Goal: Task Accomplishment & Management: Use online tool/utility

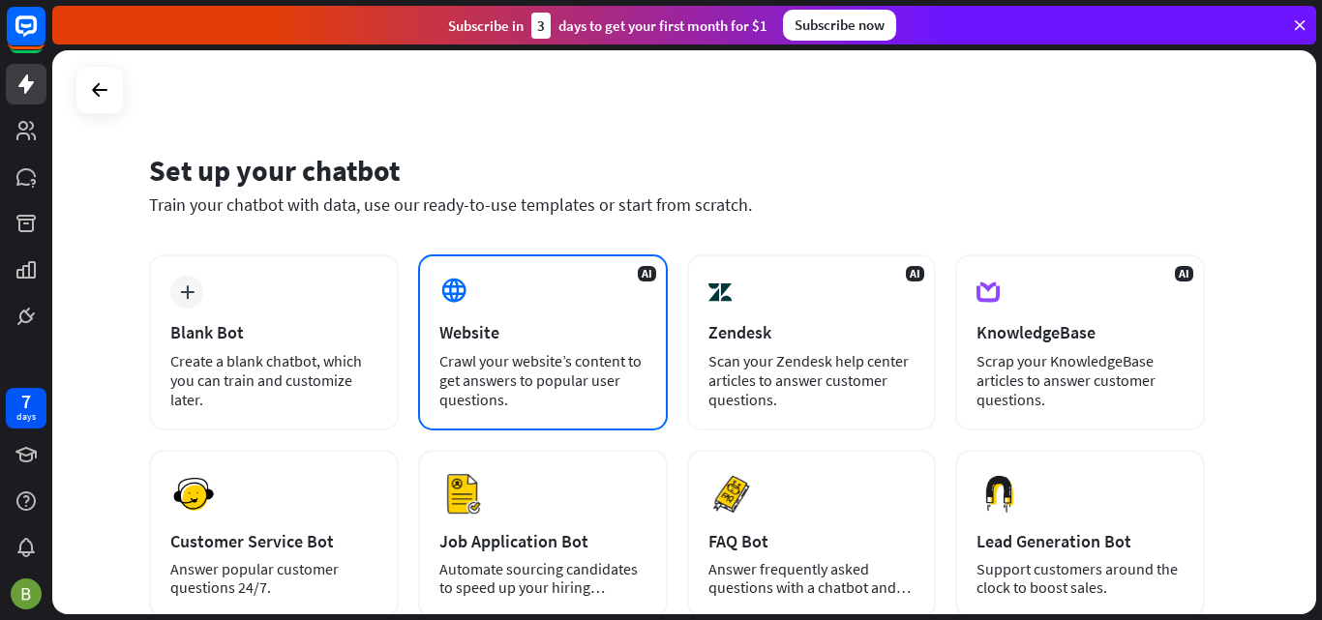
click at [585, 298] on div "AI Website Crawl your website’s content to get answers to popular user question…" at bounding box center [543, 342] width 250 height 176
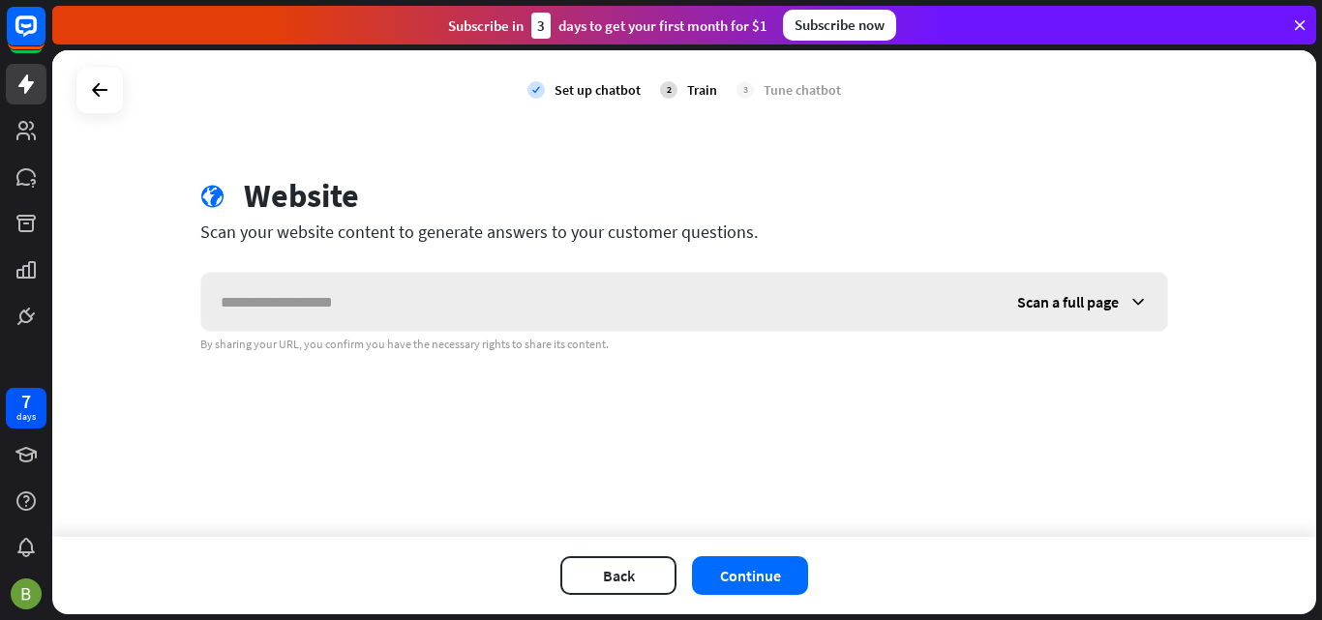
click at [339, 303] on input "text" at bounding box center [599, 302] width 796 height 58
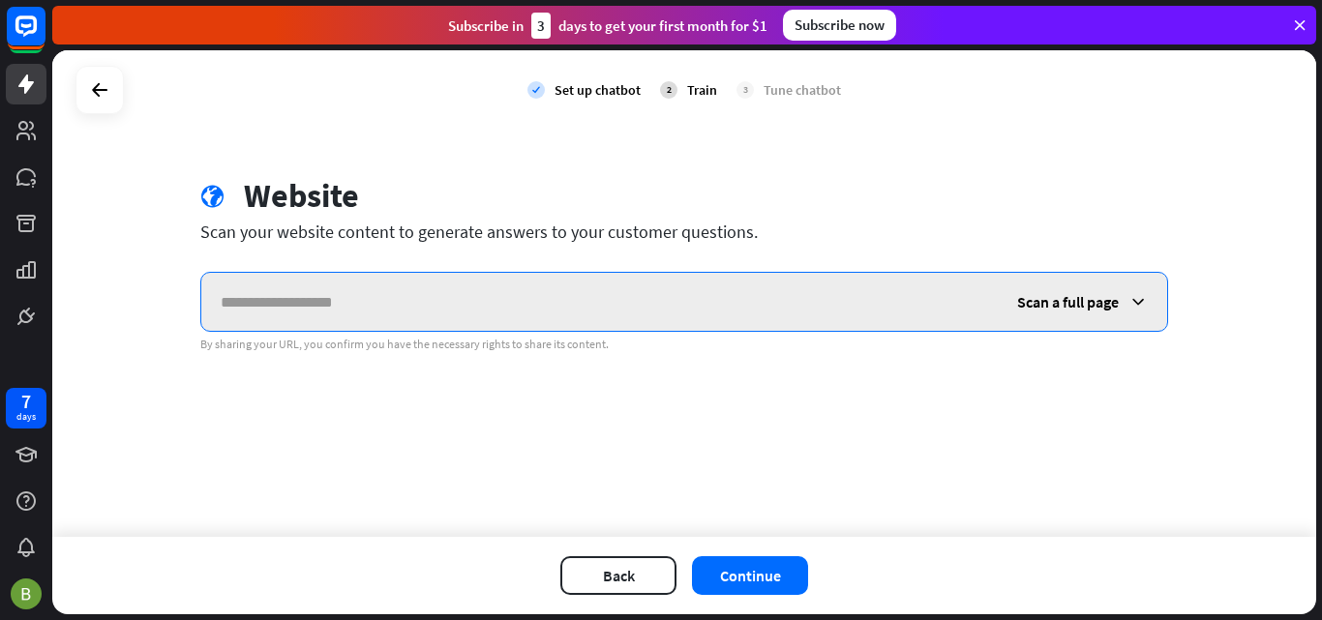
paste input "**********"
type input "**********"
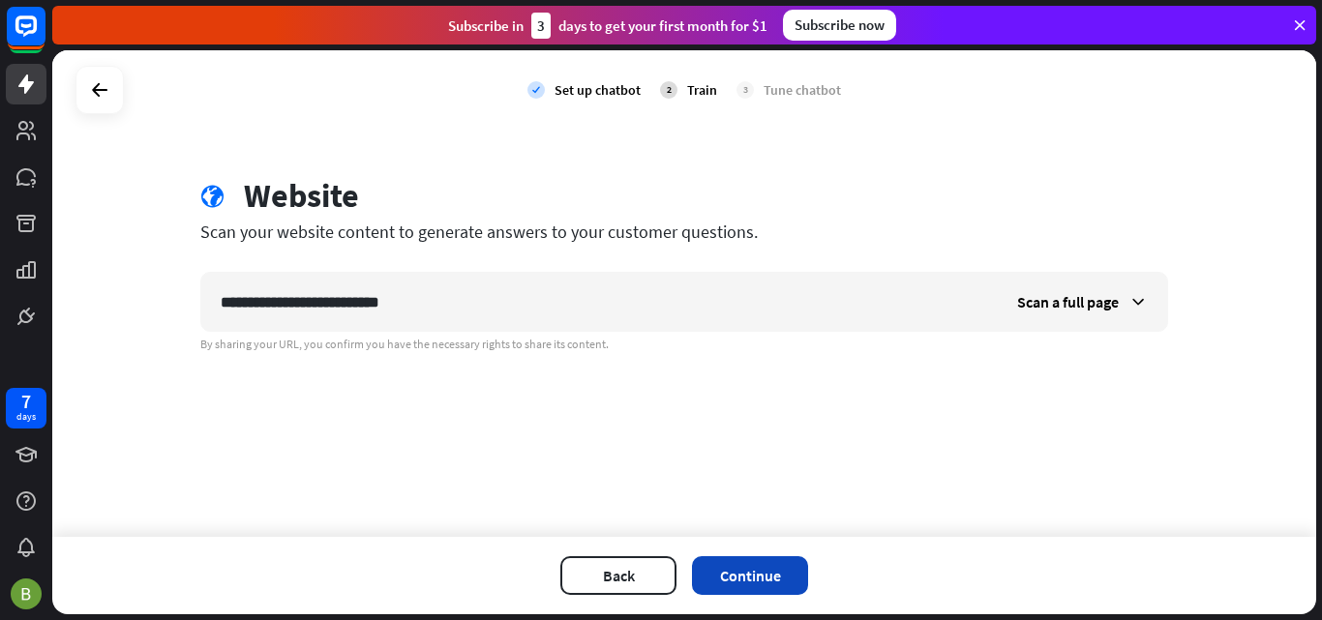
click at [768, 567] on button "Continue" at bounding box center [750, 575] width 116 height 39
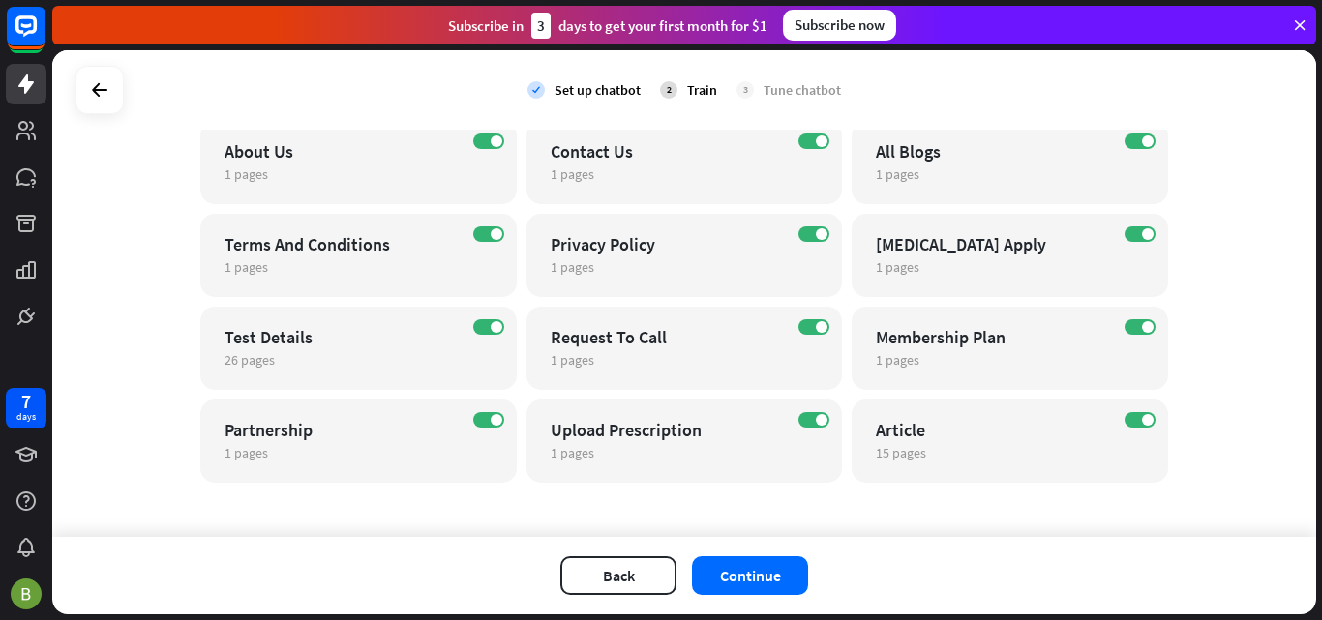
scroll to position [469, 0]
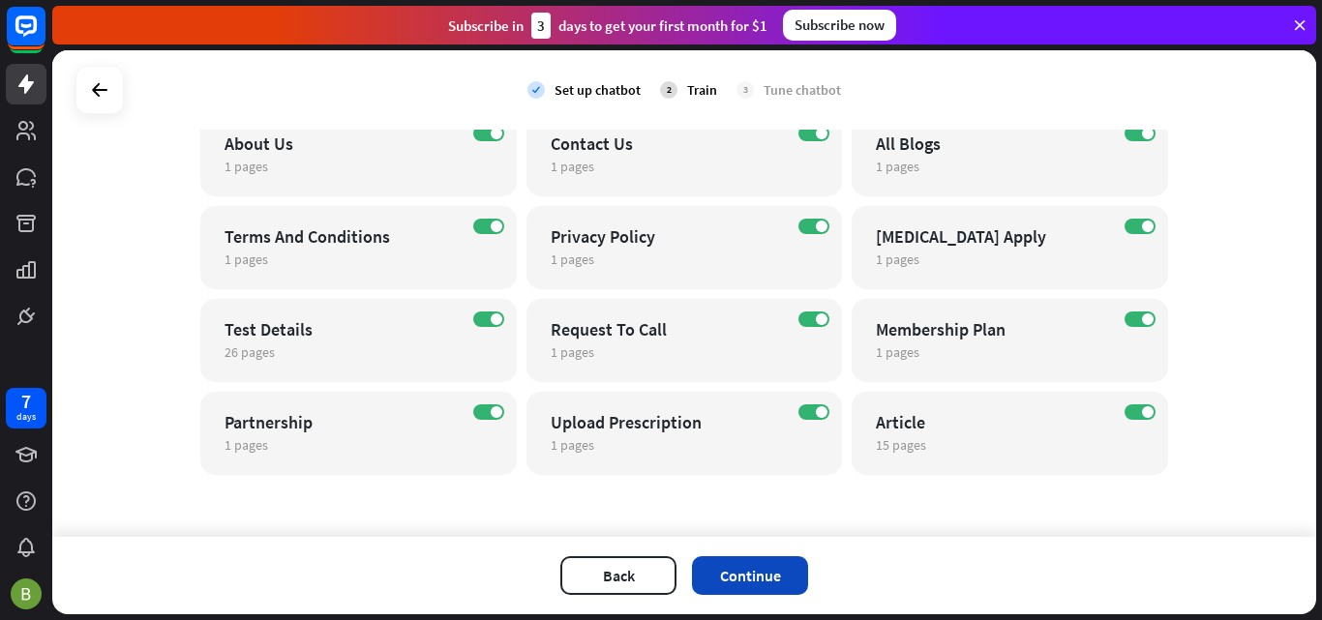
click at [766, 573] on button "Continue" at bounding box center [750, 575] width 116 height 39
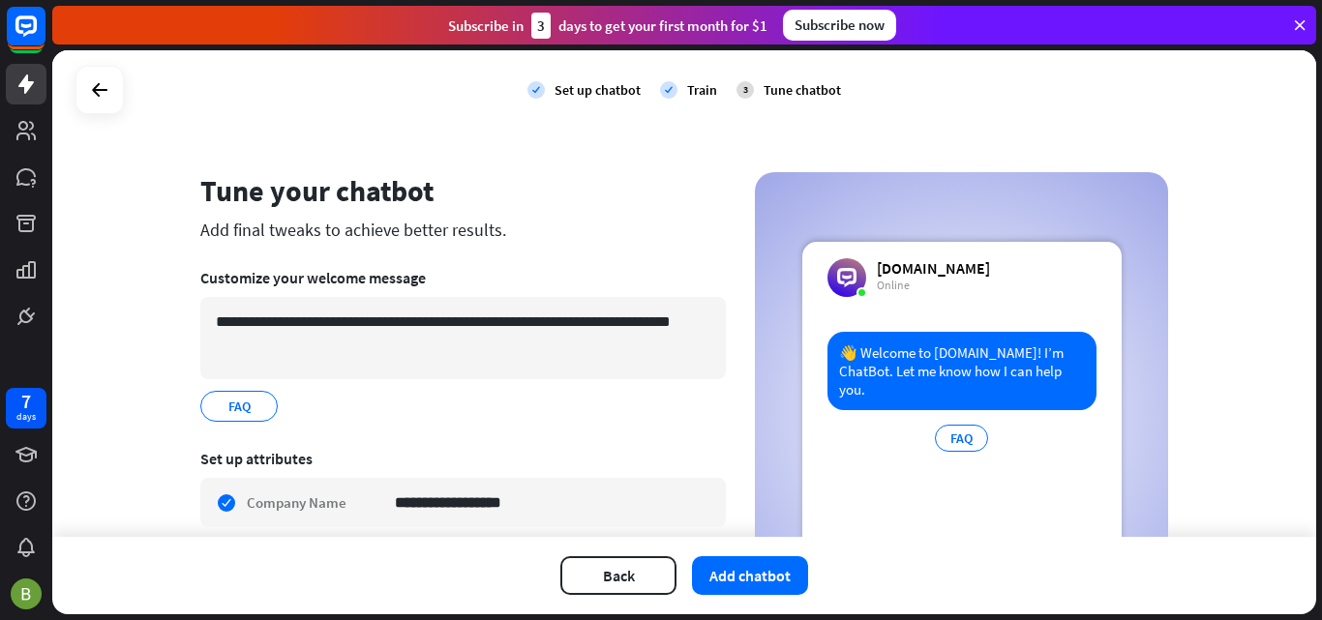
scroll to position [0, 0]
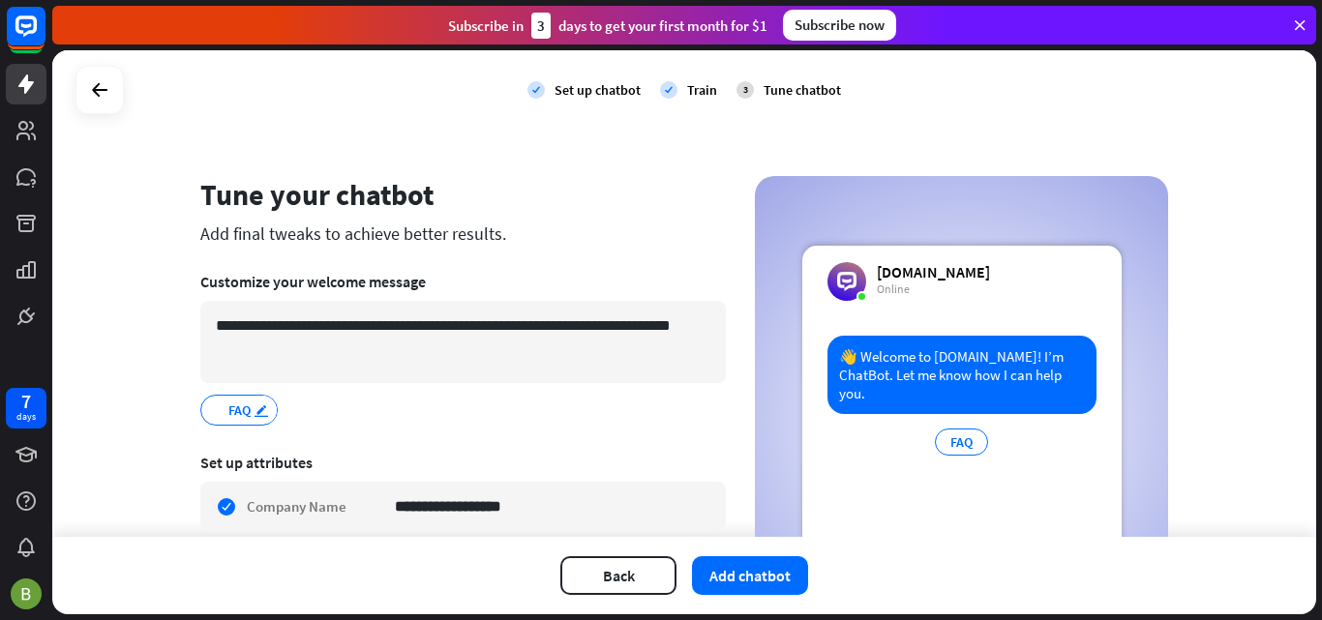
click at [253, 416] on icon "edit" at bounding box center [260, 410] width 15 height 15
click at [468, 403] on div "FAQ edit" at bounding box center [462, 410] width 525 height 31
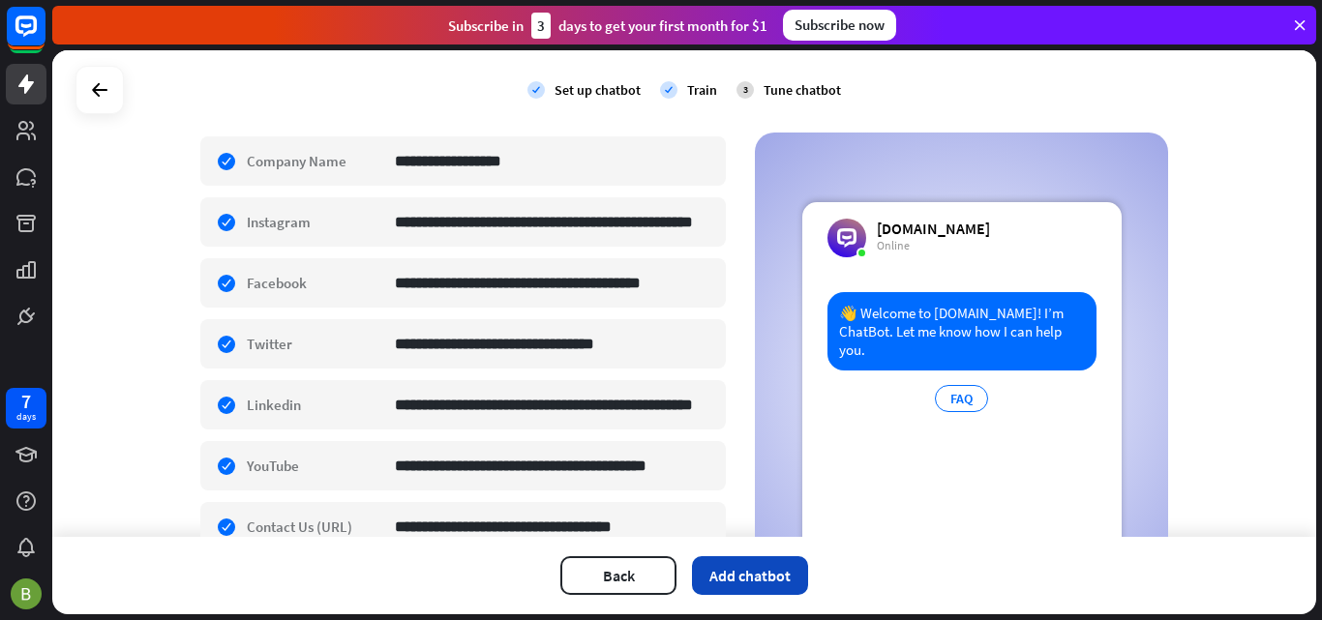
scroll to position [387, 0]
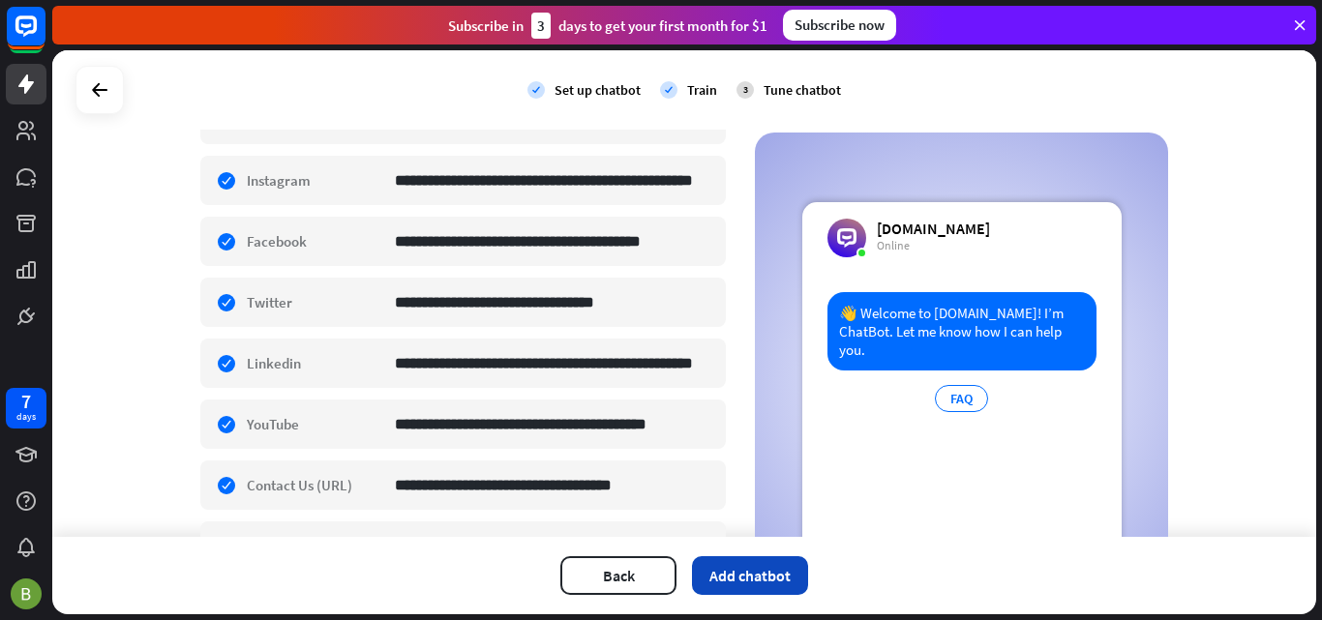
click at [748, 575] on button "Add chatbot" at bounding box center [750, 575] width 116 height 39
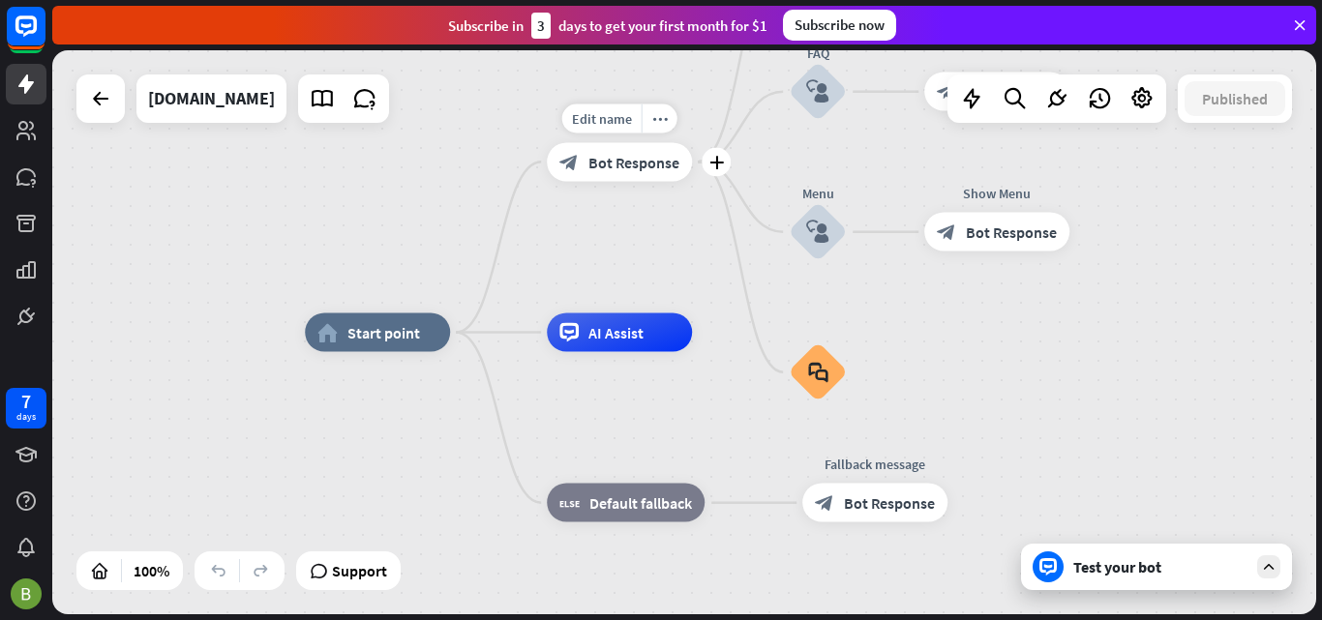
click at [650, 160] on span "Bot Response" at bounding box center [633, 161] width 91 height 19
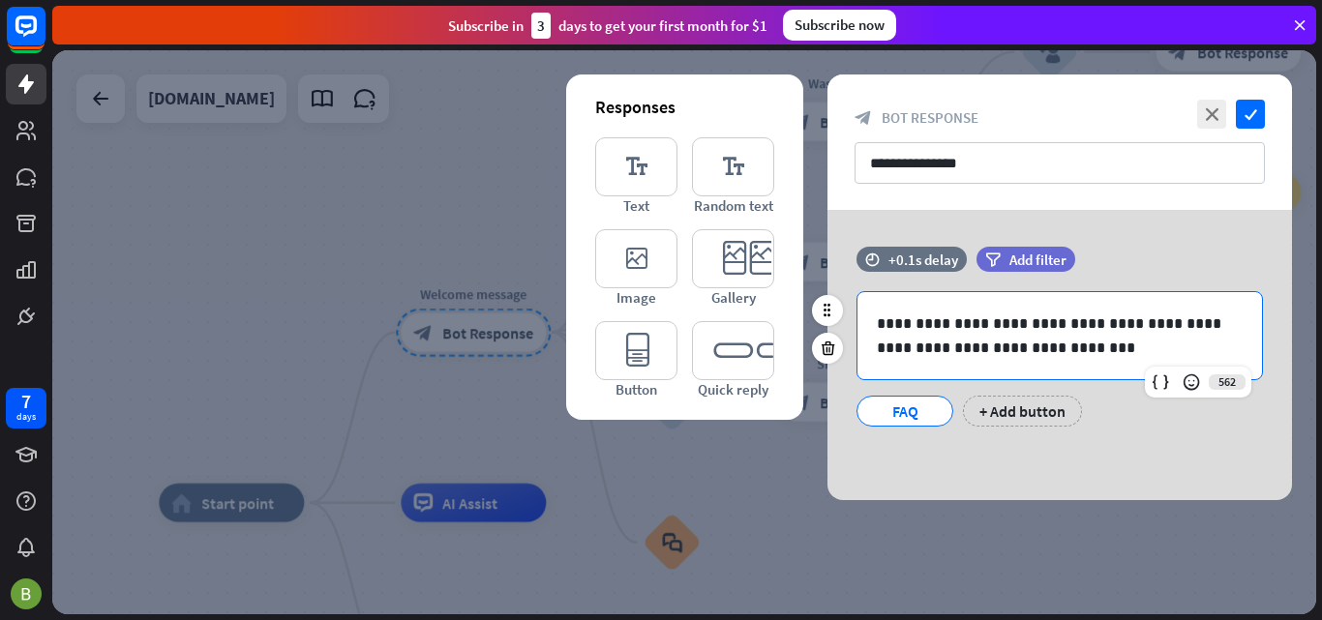
click at [1167, 328] on p "**********" at bounding box center [1060, 336] width 366 height 48
click at [1170, 323] on p "**********" at bounding box center [1060, 336] width 366 height 48
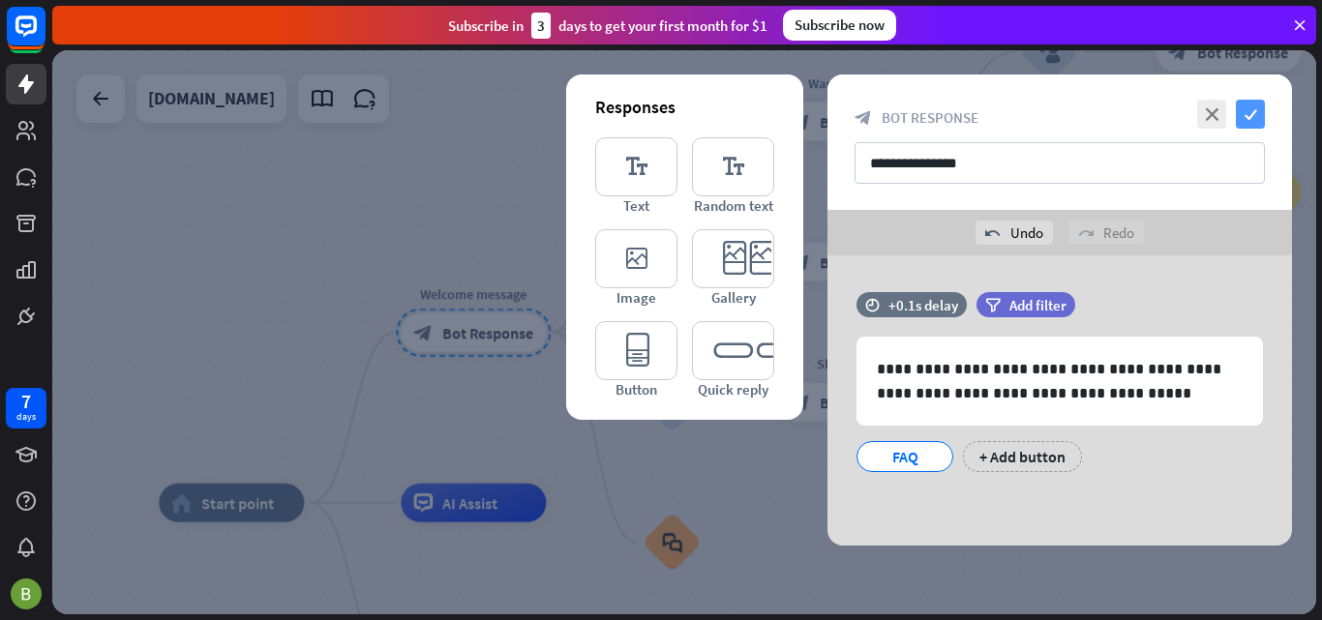
click at [1255, 115] on icon "check" at bounding box center [1249, 114] width 29 height 29
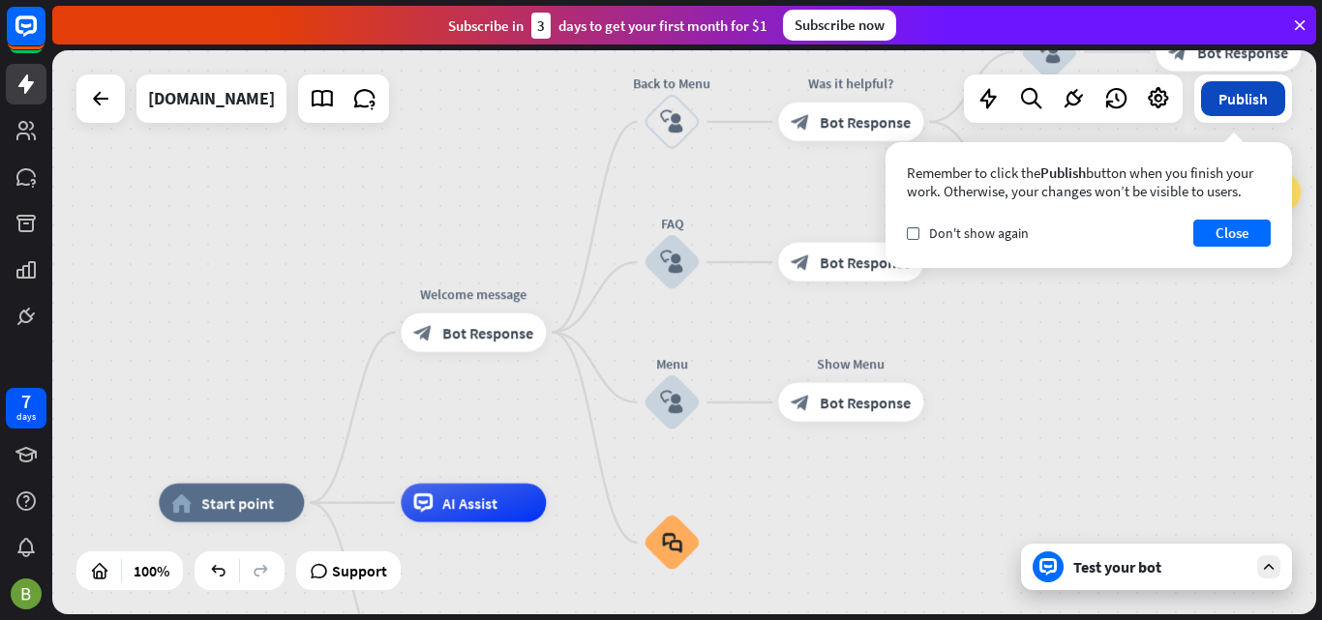
click at [1232, 105] on button "Publish" at bounding box center [1243, 98] width 84 height 35
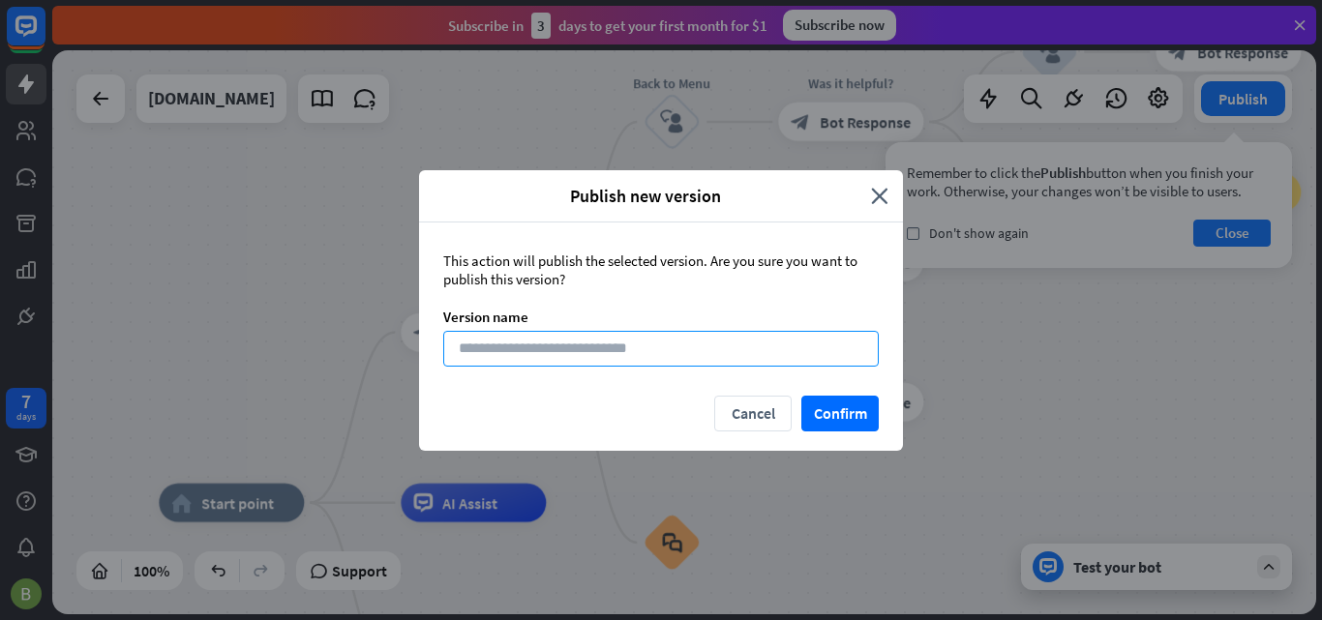
click at [649, 345] on input at bounding box center [660, 349] width 435 height 36
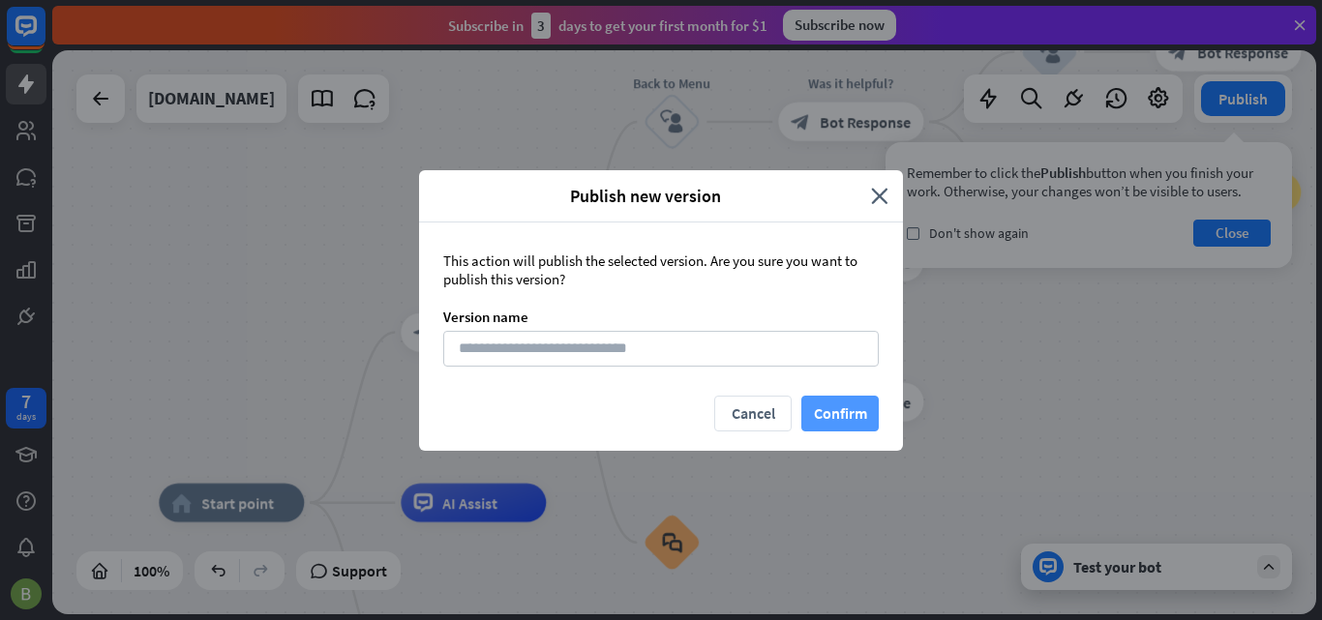
click at [848, 410] on button "Confirm" at bounding box center [839, 414] width 77 height 36
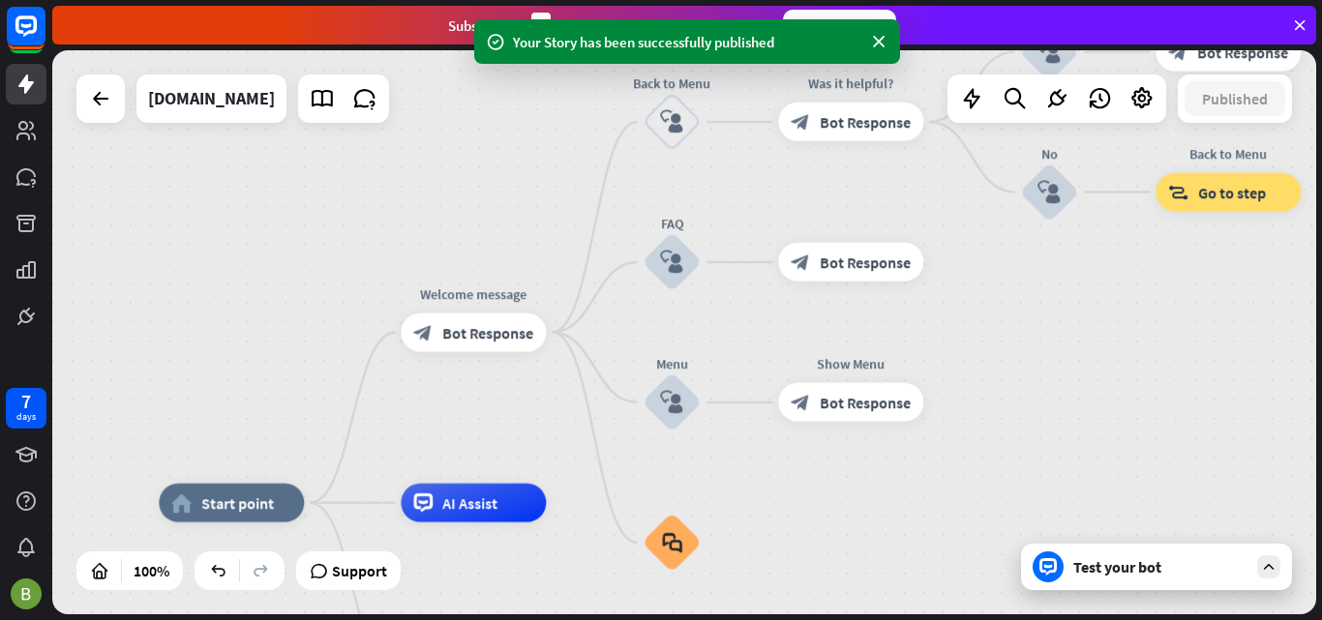
click at [1049, 573] on icon at bounding box center [1047, 566] width 17 height 17
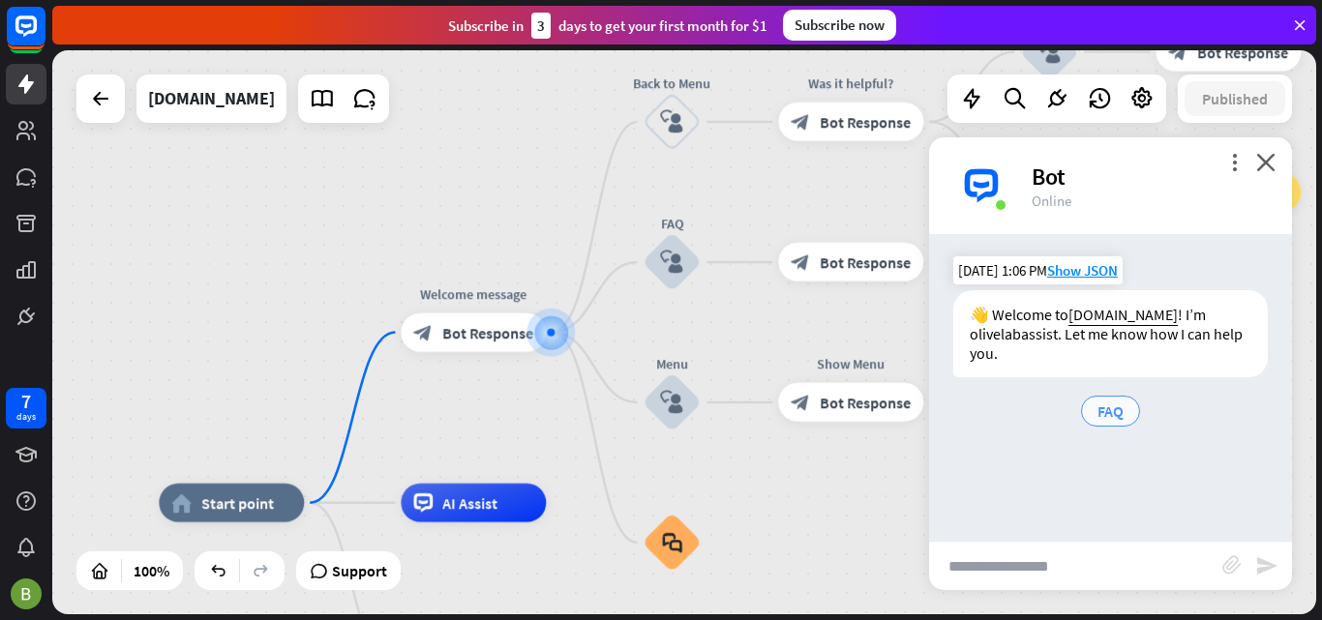
click at [1111, 405] on span "FAQ" at bounding box center [1110, 410] width 26 height 19
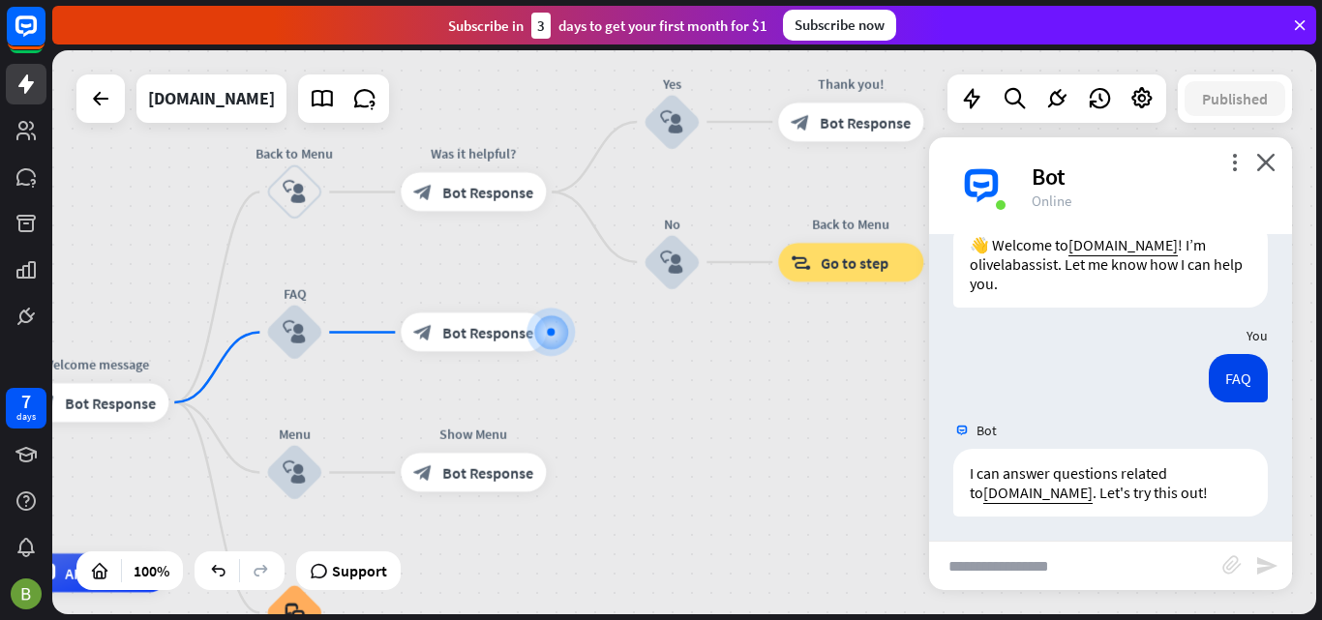
scroll to position [74, 0]
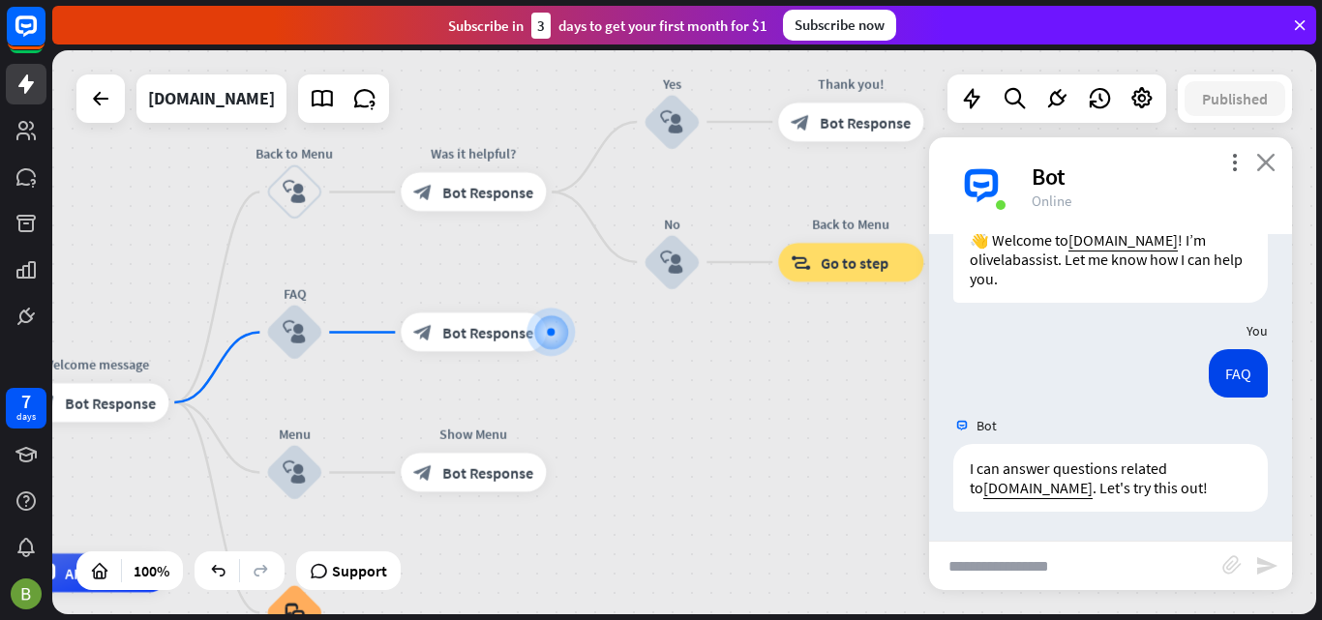
click at [1271, 160] on icon "close" at bounding box center [1265, 162] width 19 height 18
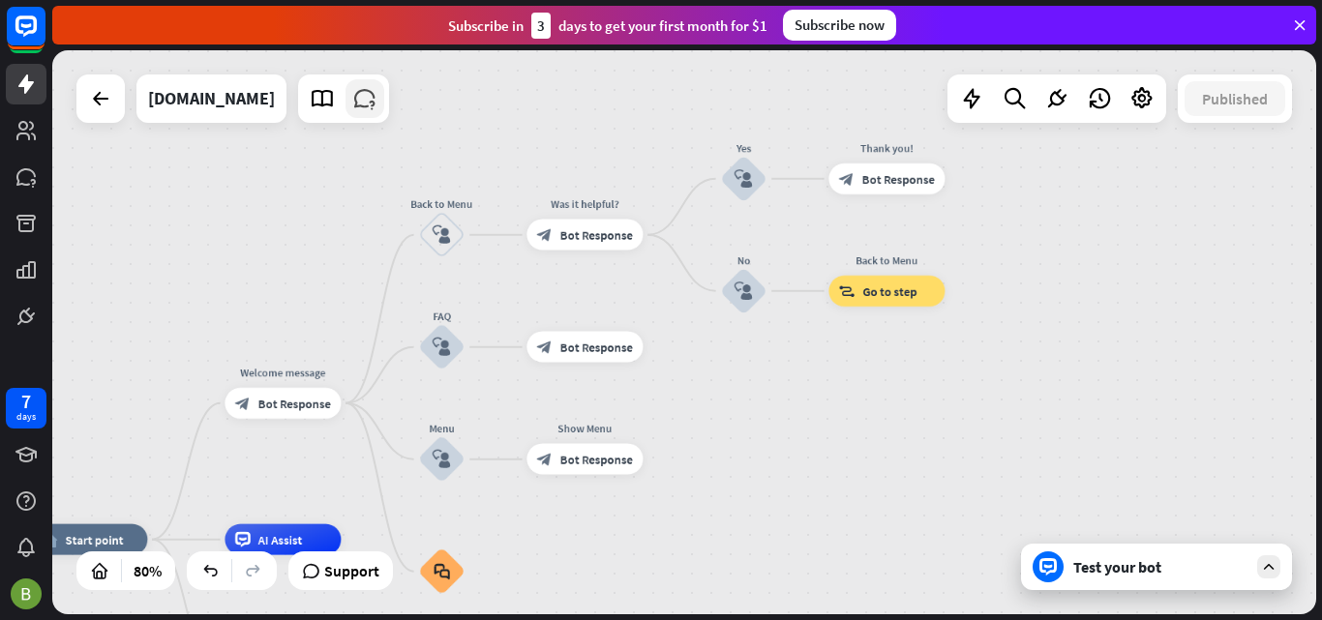
click at [376, 99] on icon at bounding box center [364, 98] width 25 height 25
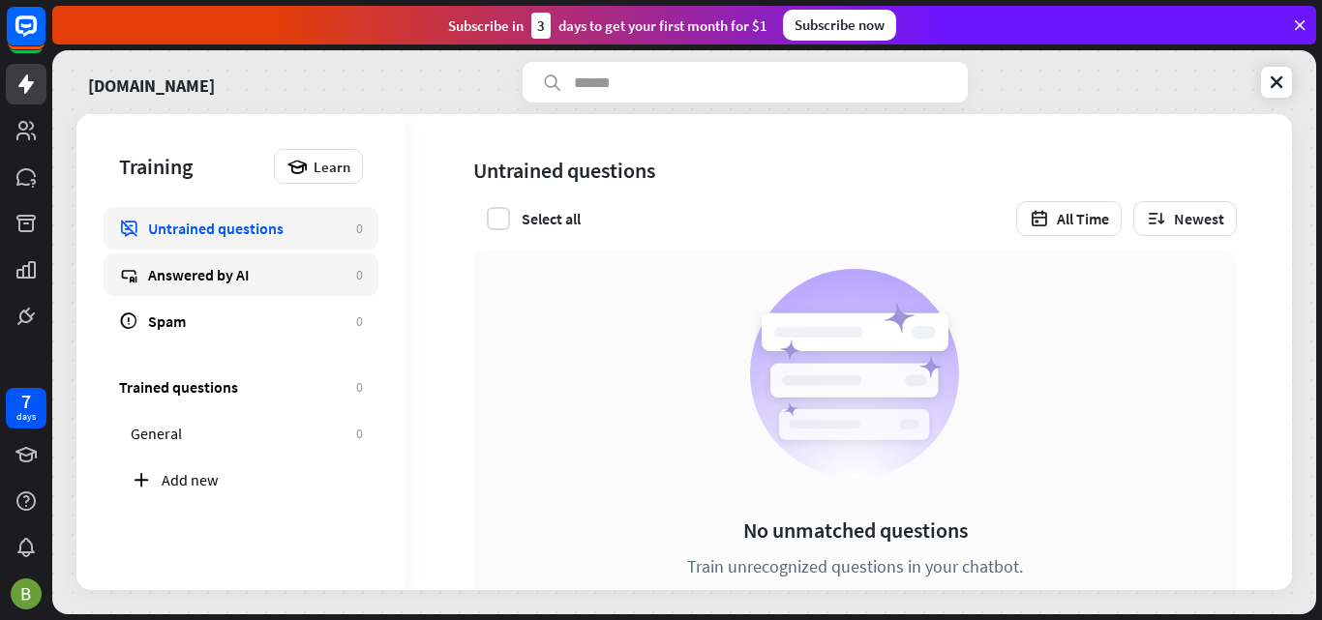
click at [300, 279] on div "Answered by AI" at bounding box center [247, 274] width 198 height 19
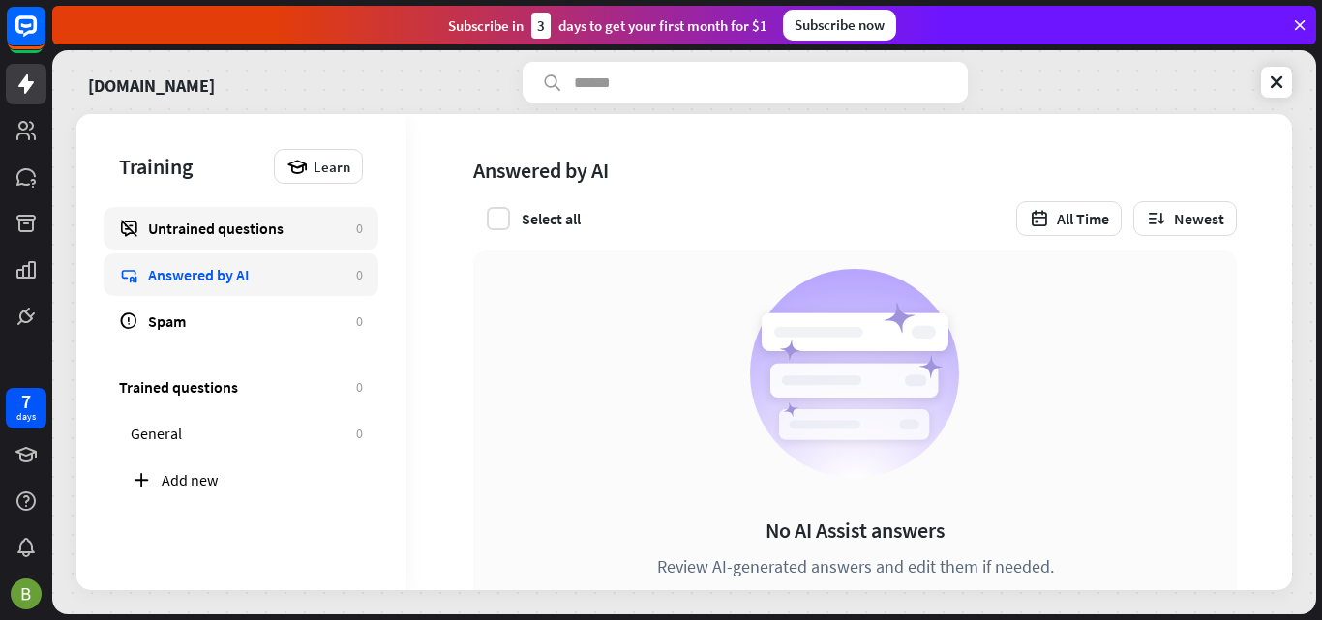
click at [300, 227] on div "Untrained questions" at bounding box center [247, 228] width 198 height 19
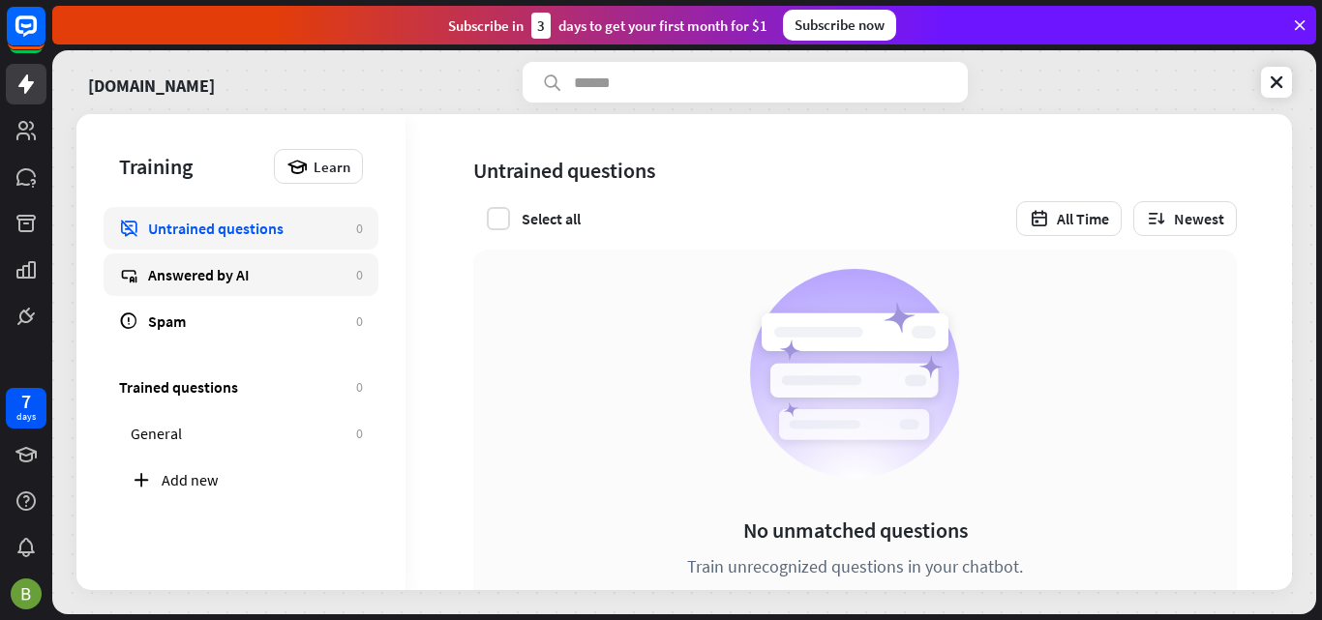
click at [312, 273] on div "Answered by AI" at bounding box center [247, 274] width 198 height 19
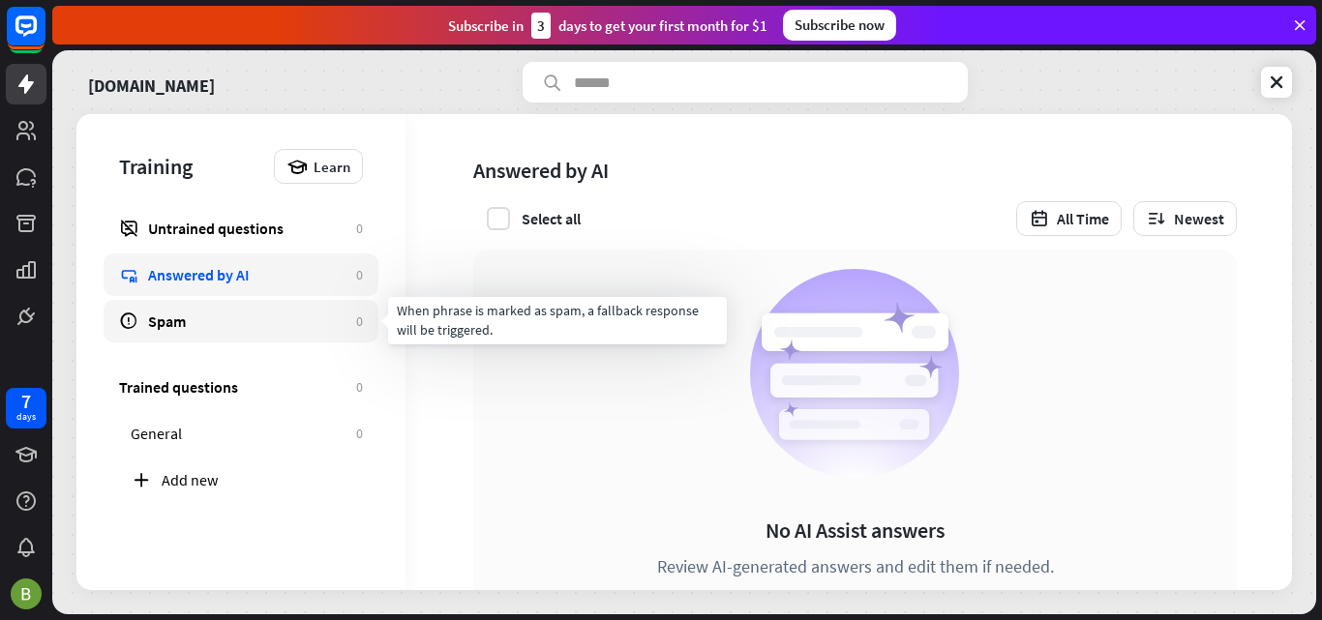
click at [299, 318] on div "Spam" at bounding box center [247, 321] width 198 height 19
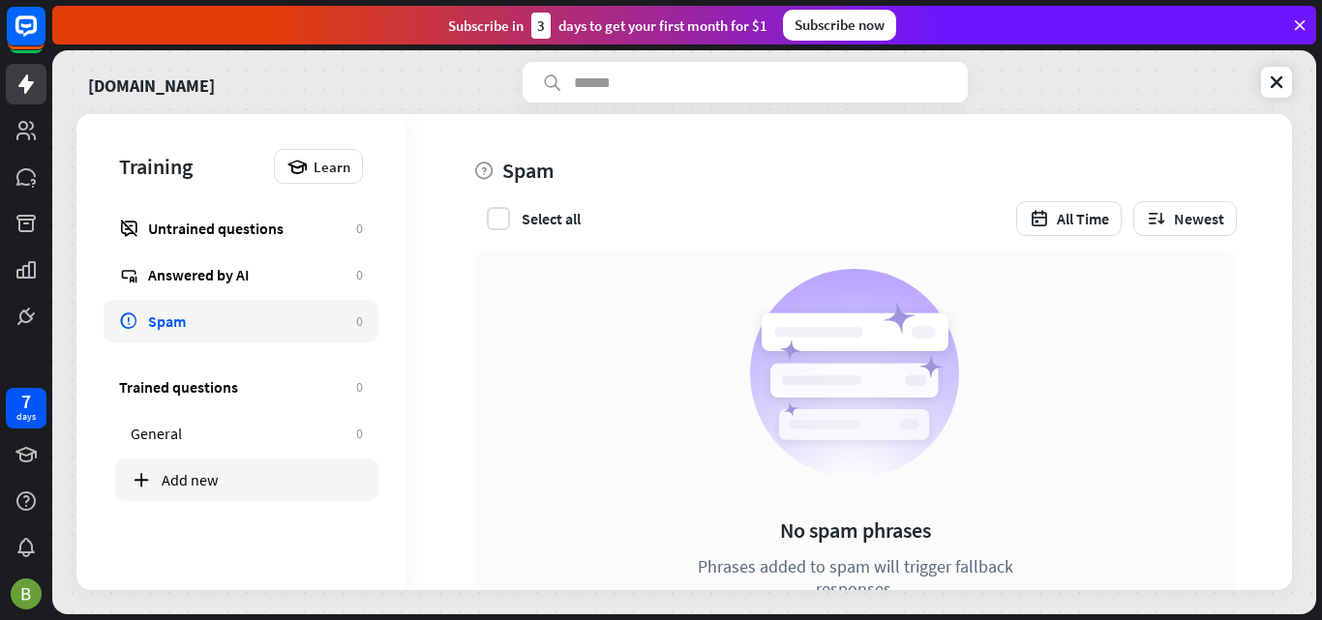
click at [223, 485] on div "Add new" at bounding box center [262, 479] width 201 height 19
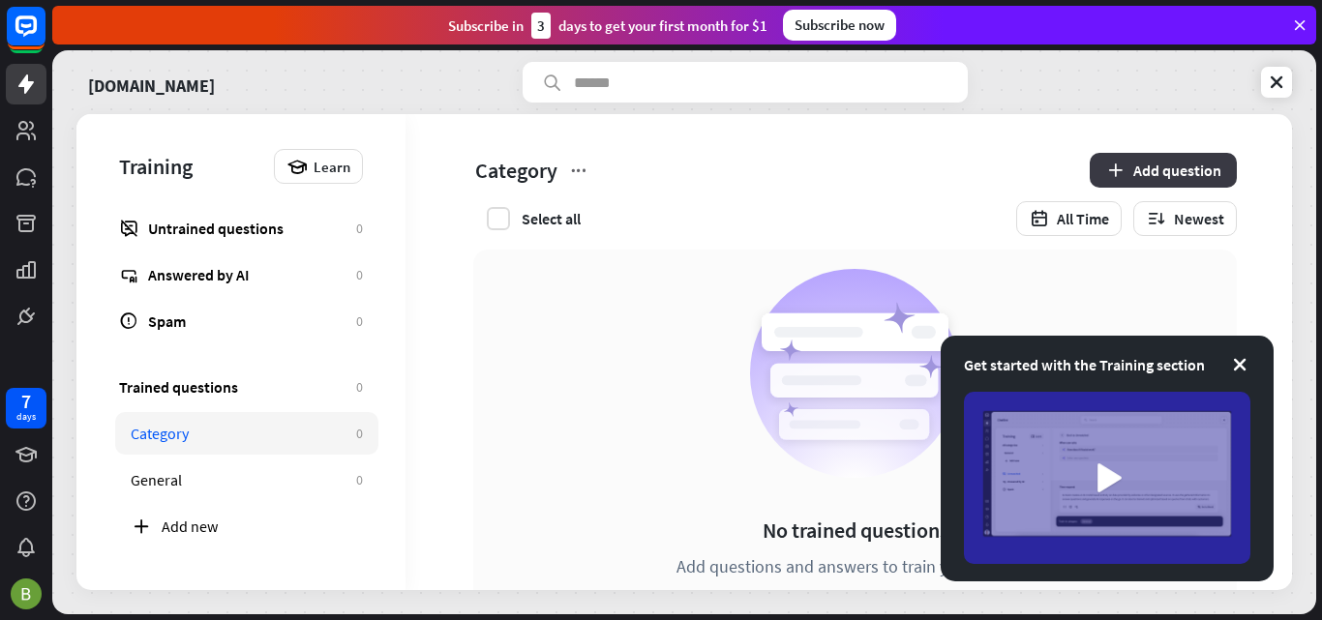
click at [1133, 160] on button "Add question" at bounding box center [1162, 170] width 147 height 35
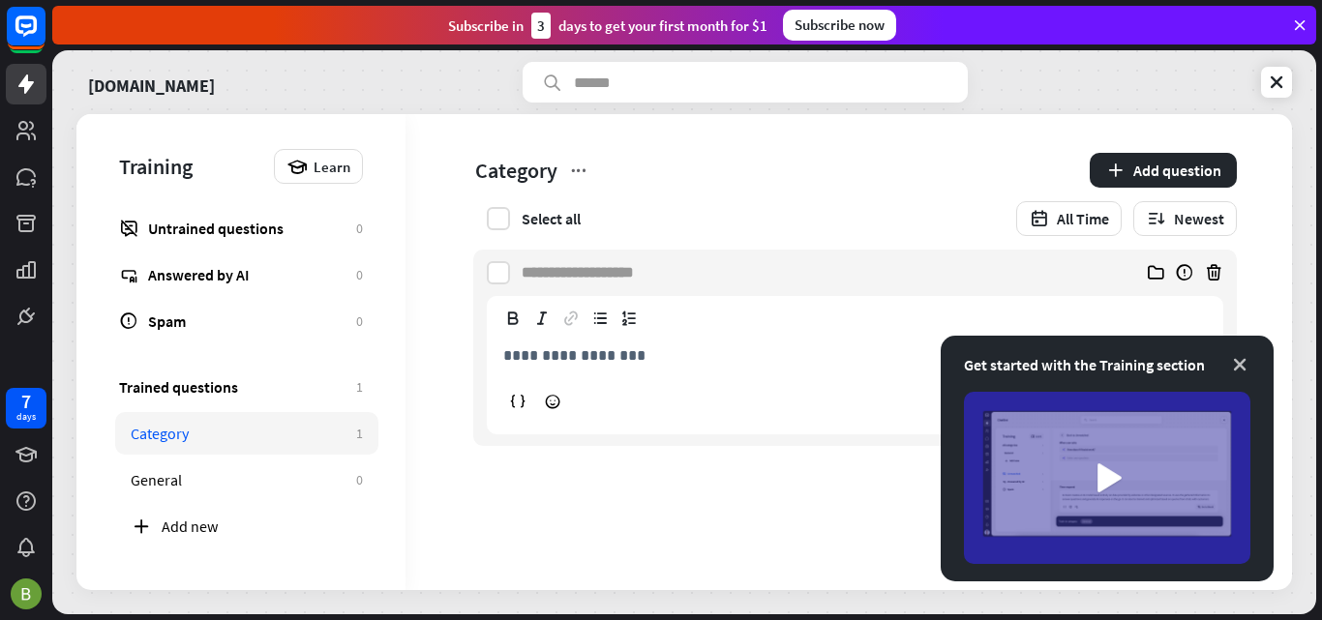
click at [1237, 364] on icon at bounding box center [1239, 364] width 19 height 19
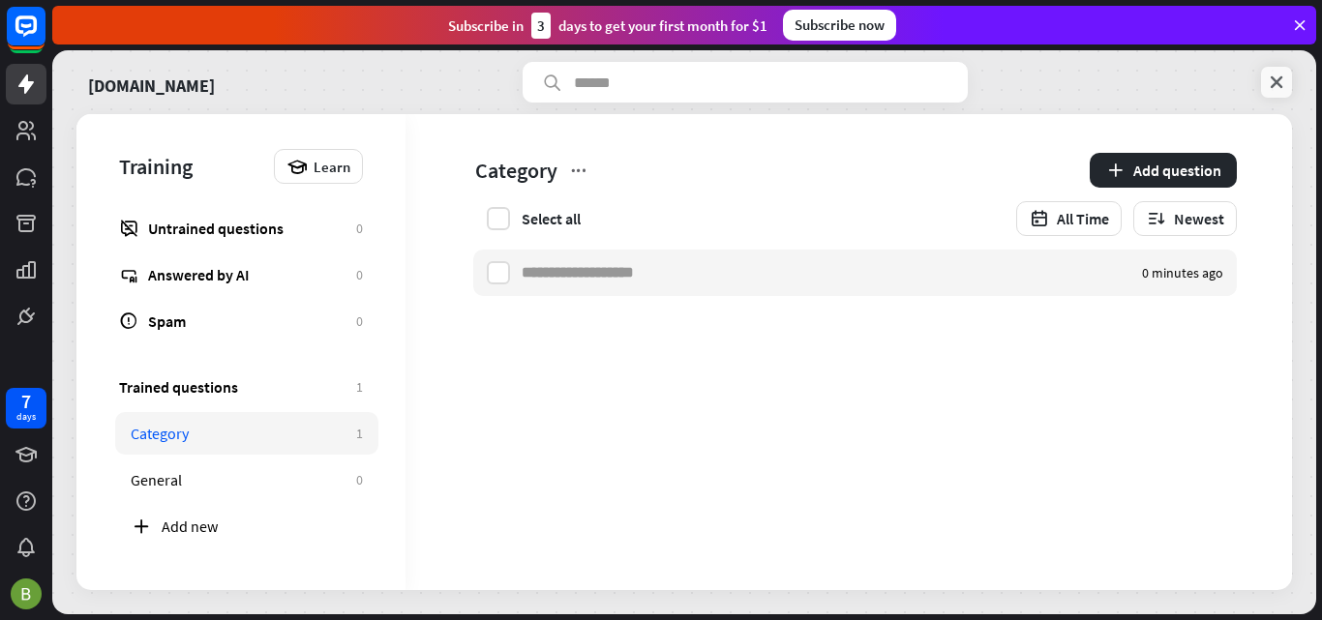
click at [1278, 83] on icon at bounding box center [1275, 82] width 19 height 19
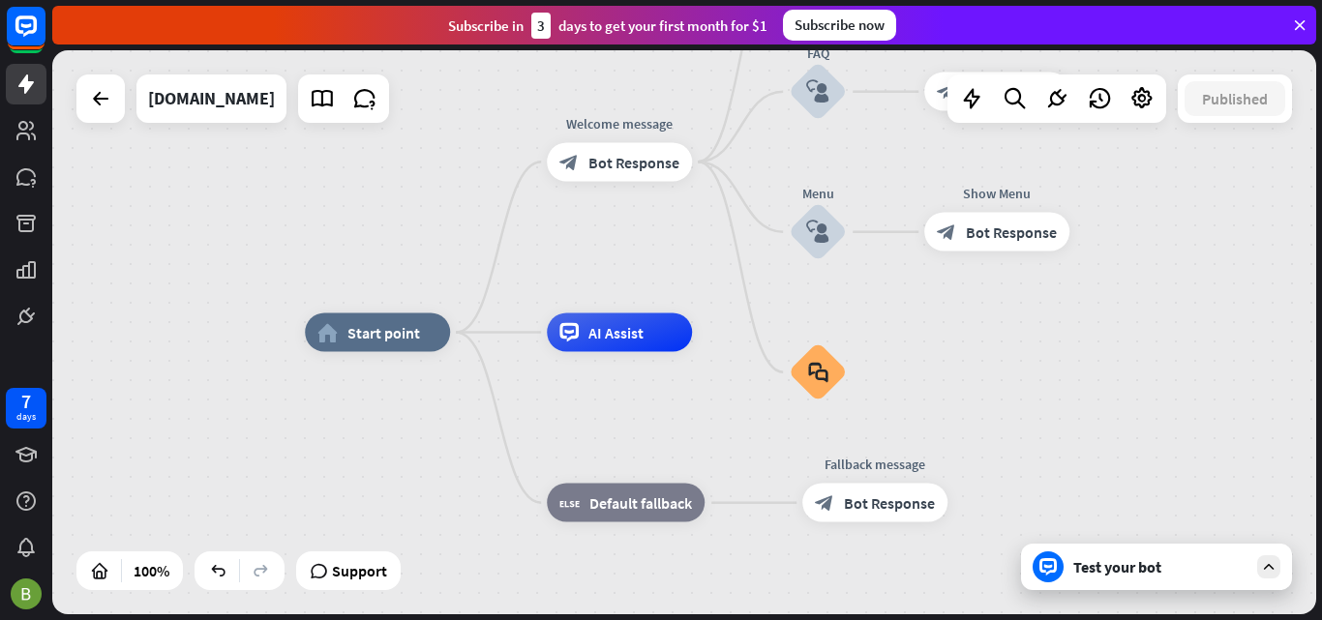
click at [1303, 28] on icon at bounding box center [1299, 24] width 17 height 17
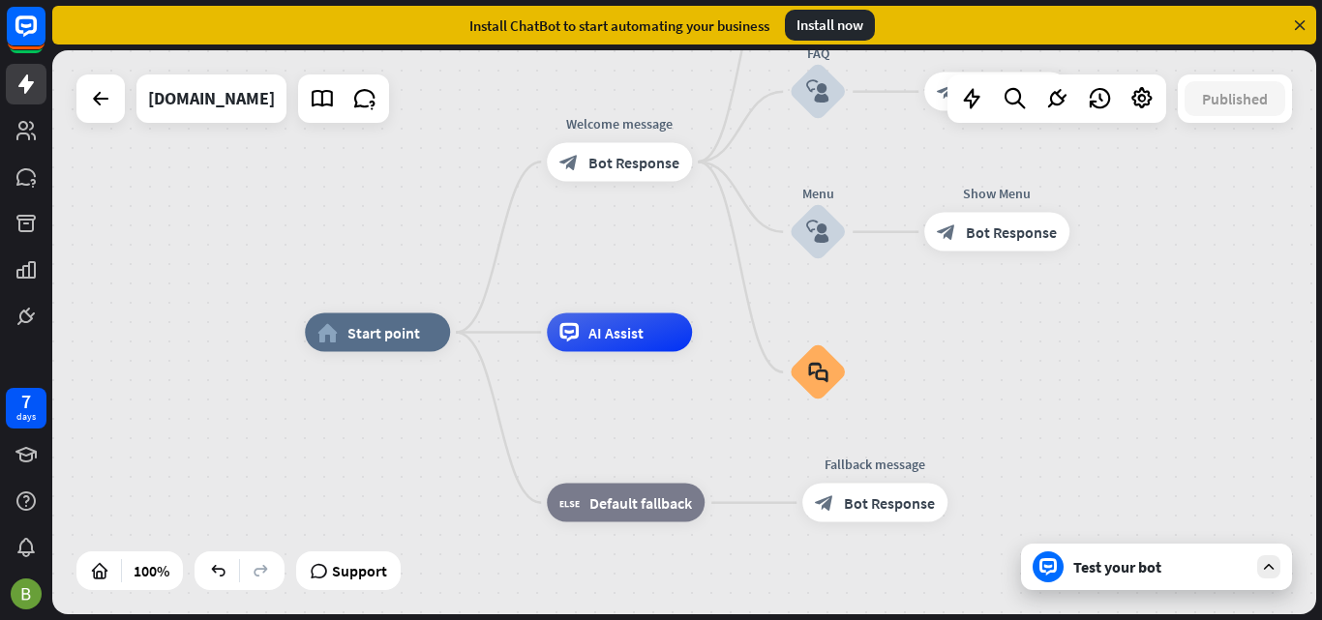
click at [838, 22] on div "Install now" at bounding box center [830, 25] width 90 height 31
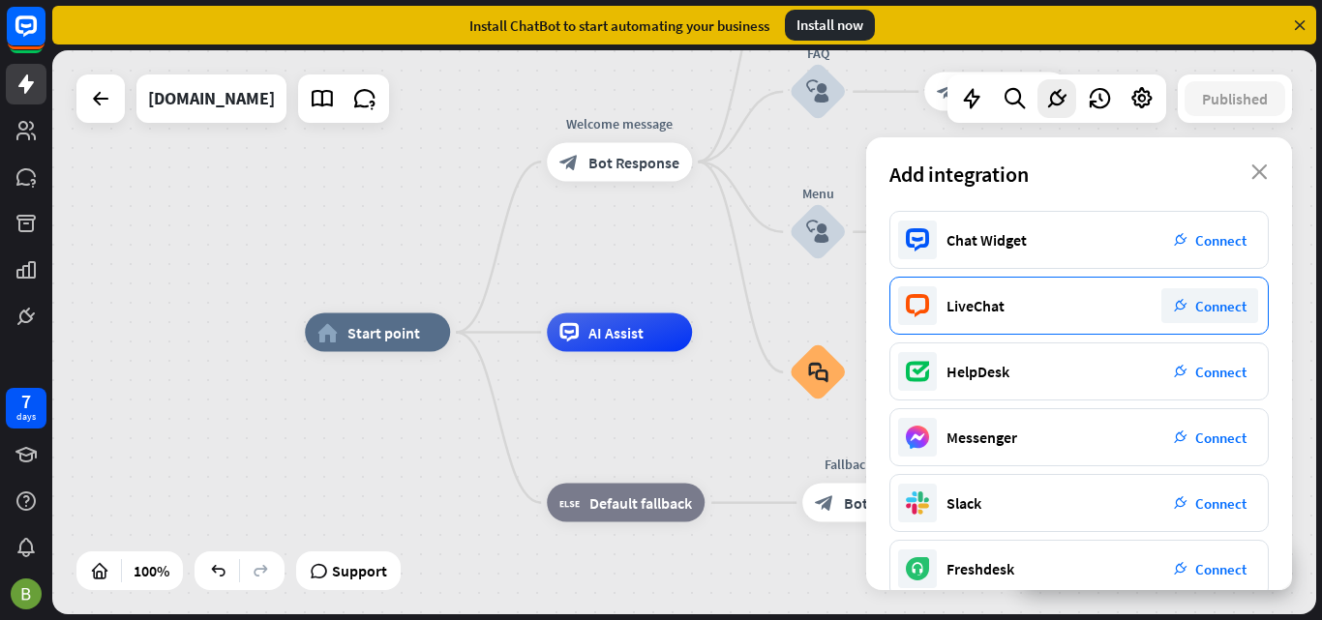
click at [1212, 300] on span "Connect" at bounding box center [1220, 306] width 51 height 18
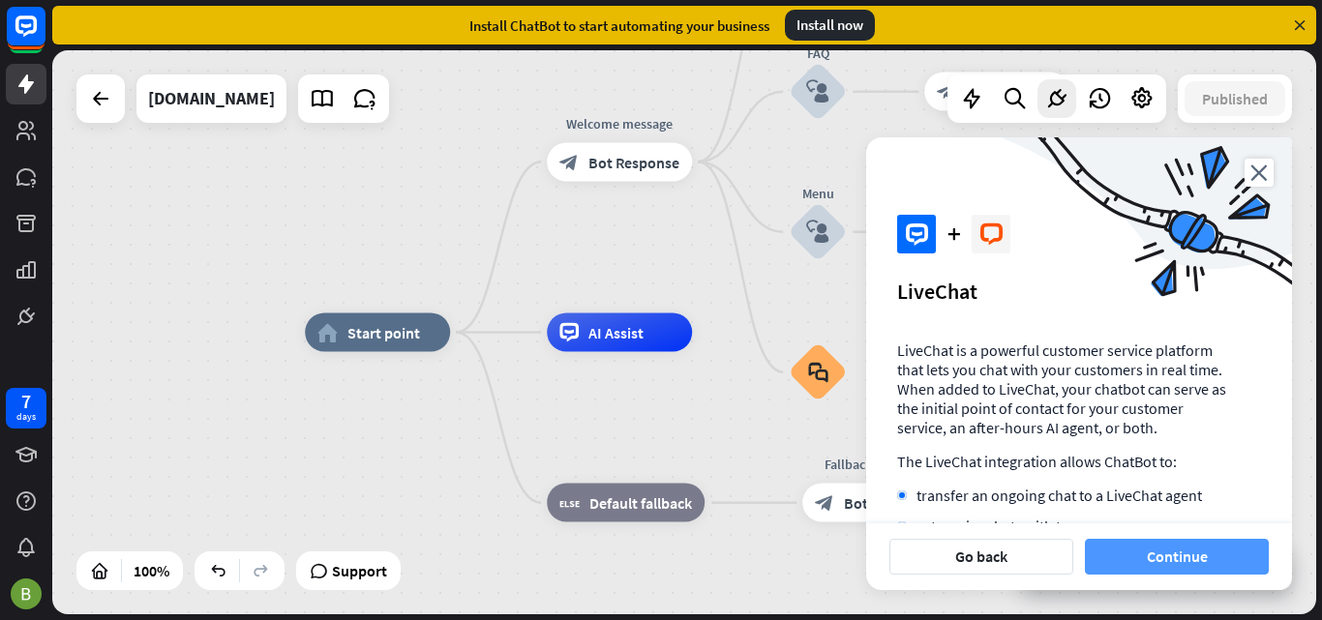
click at [1192, 561] on button "Continue" at bounding box center [1177, 557] width 184 height 36
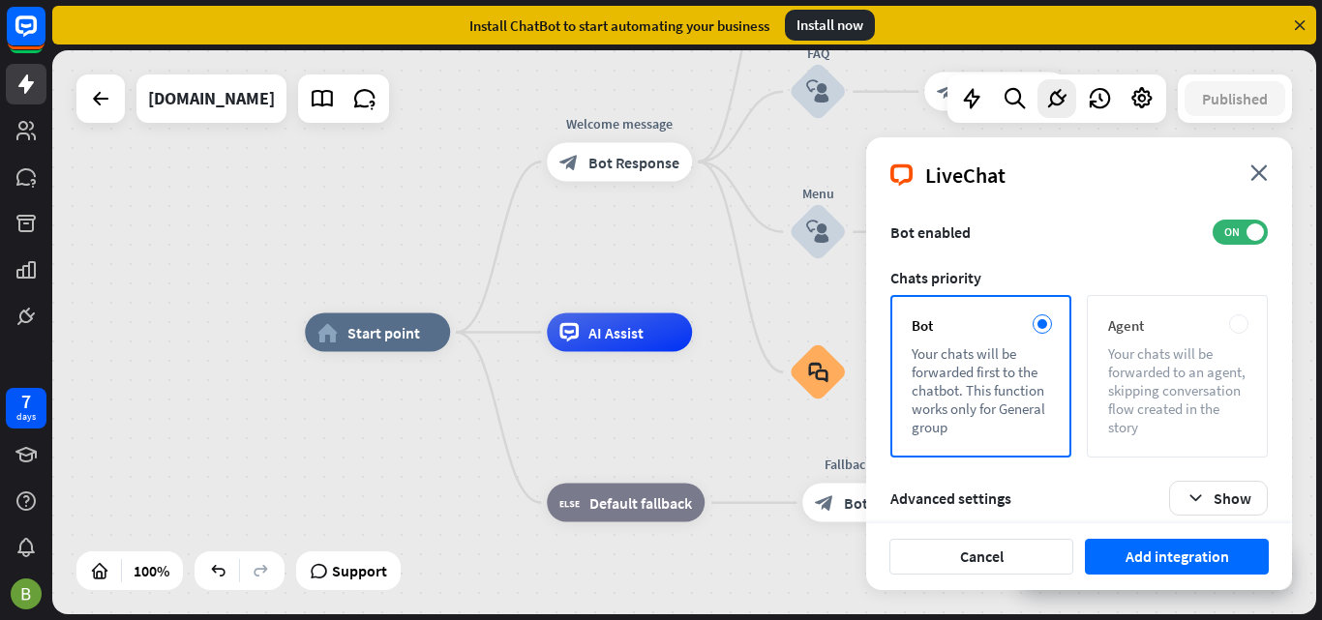
scroll to position [92, 0]
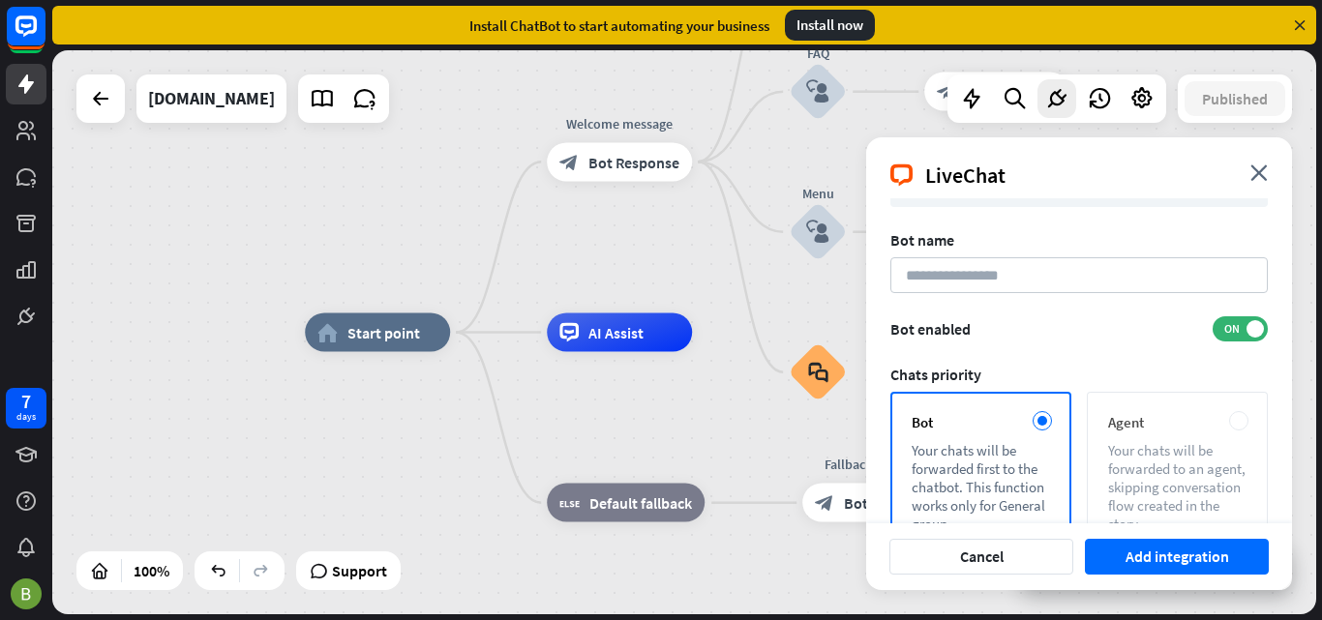
click at [1245, 411] on div at bounding box center [1238, 420] width 19 height 19
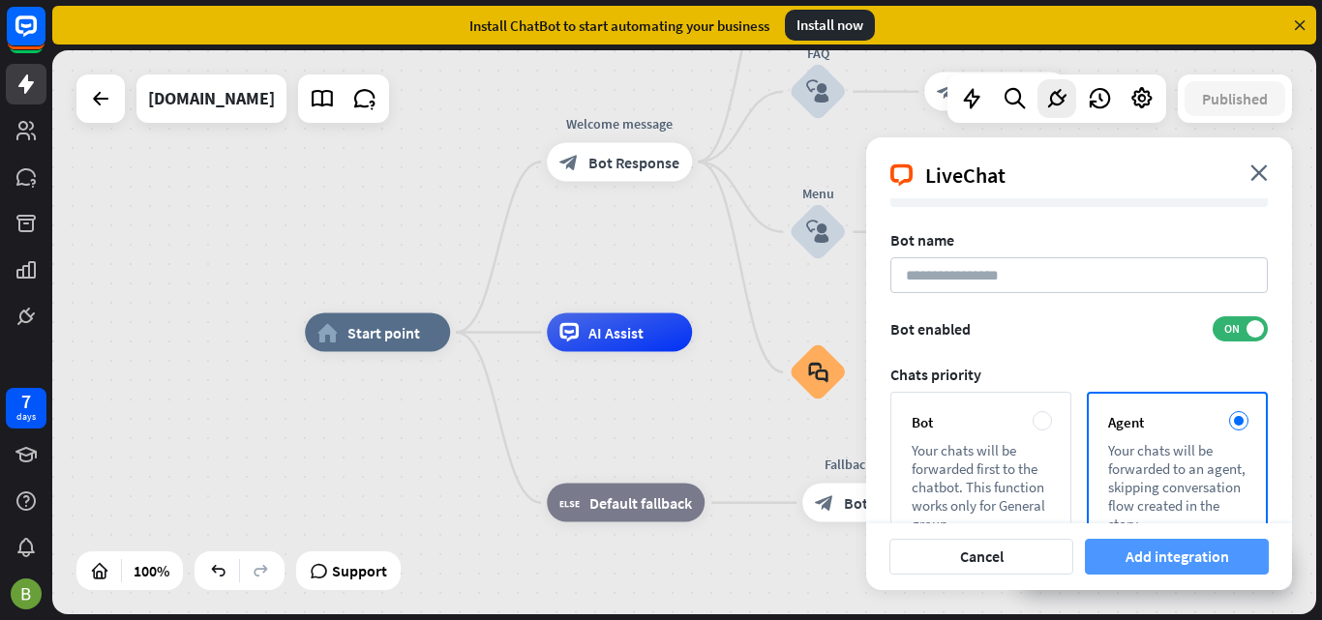
click at [1214, 554] on button "Add integration" at bounding box center [1177, 557] width 184 height 36
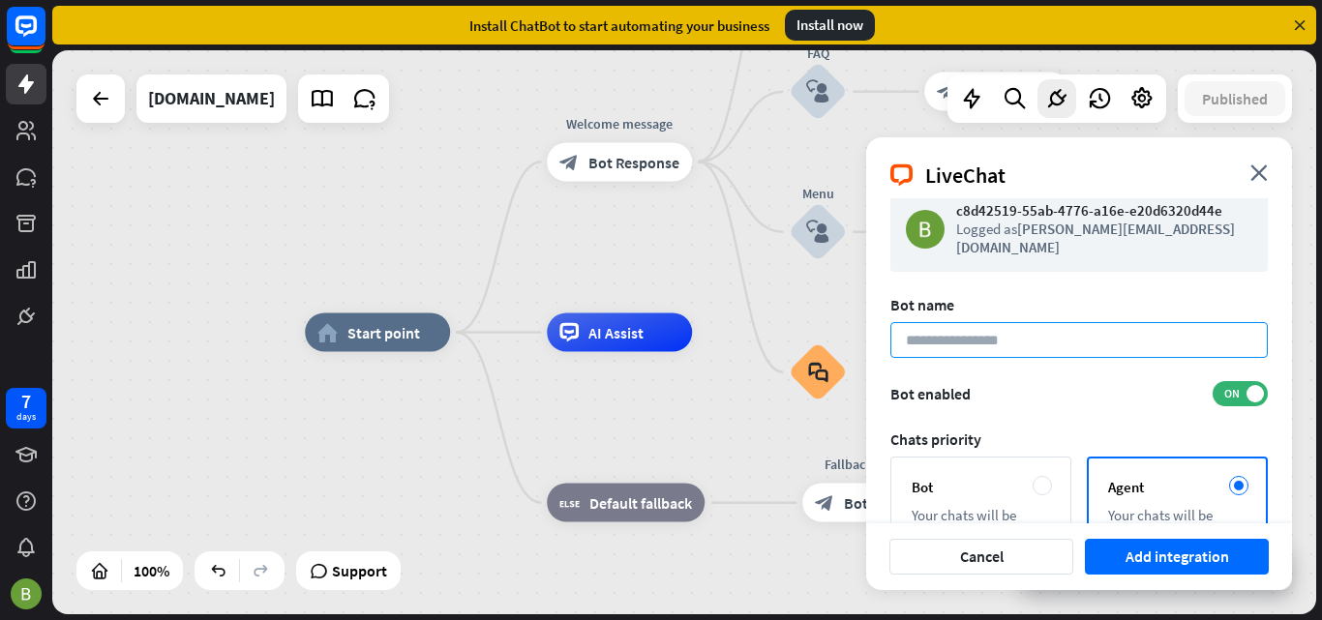
scroll to position [0, 0]
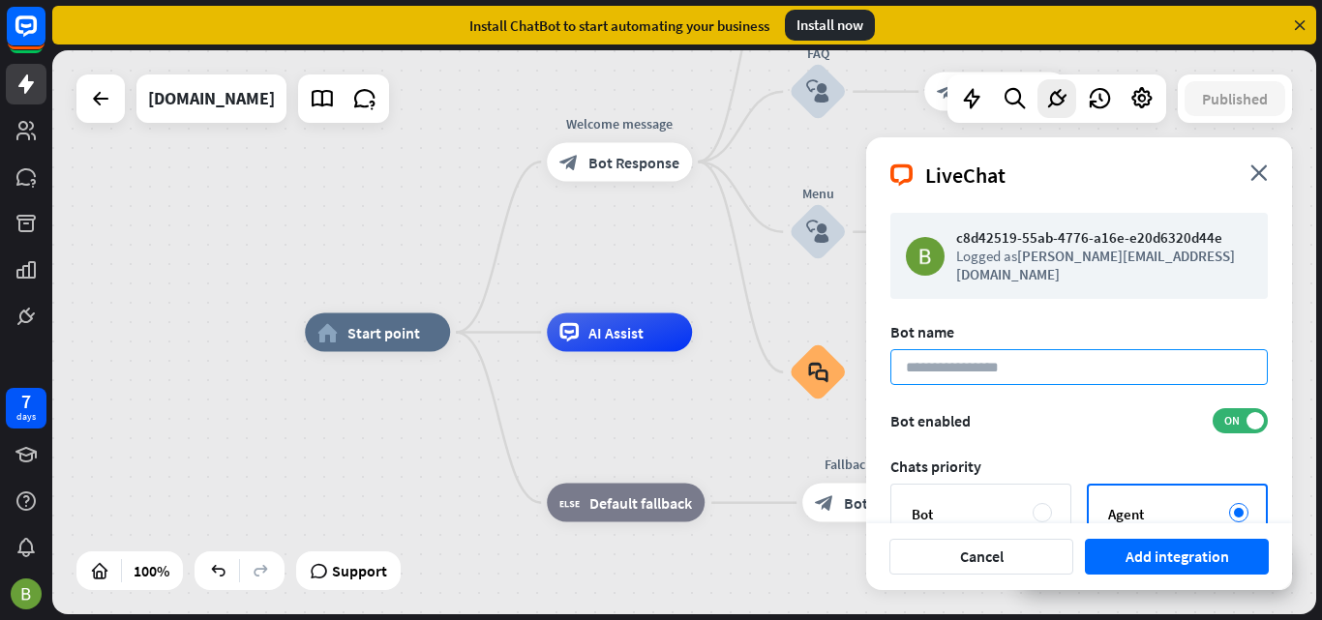
click at [957, 352] on input at bounding box center [1078, 367] width 377 height 36
type input "*****"
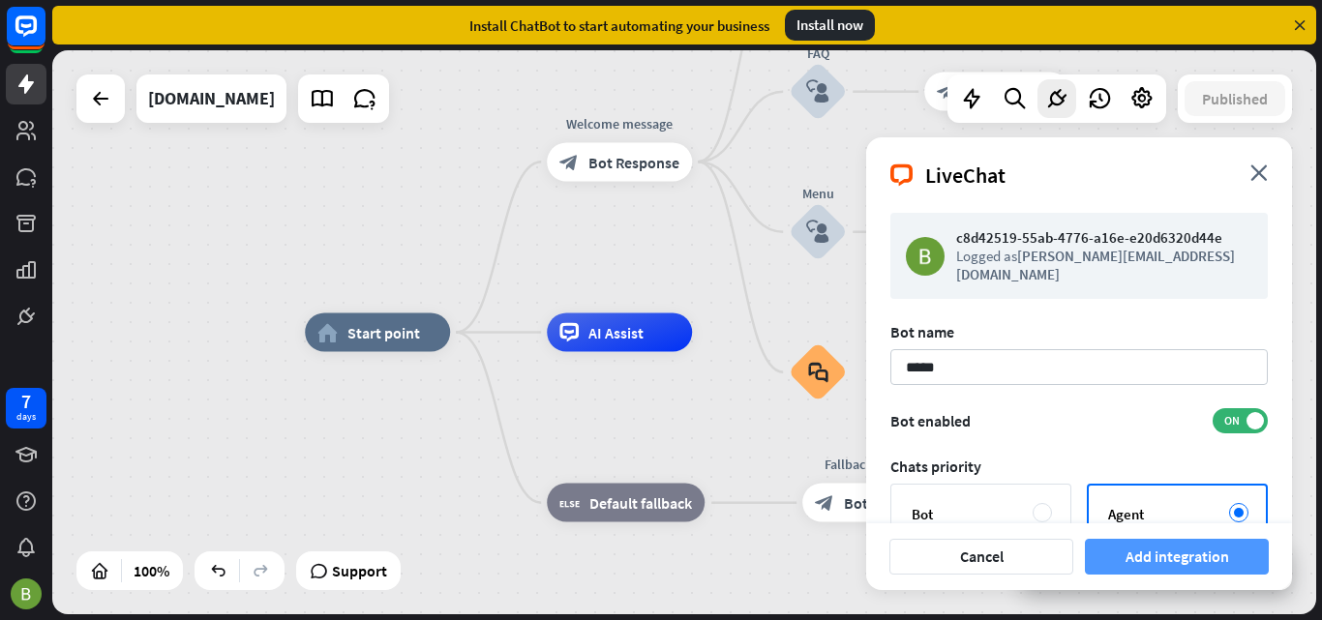
click at [1196, 562] on button "Add integration" at bounding box center [1177, 557] width 184 height 36
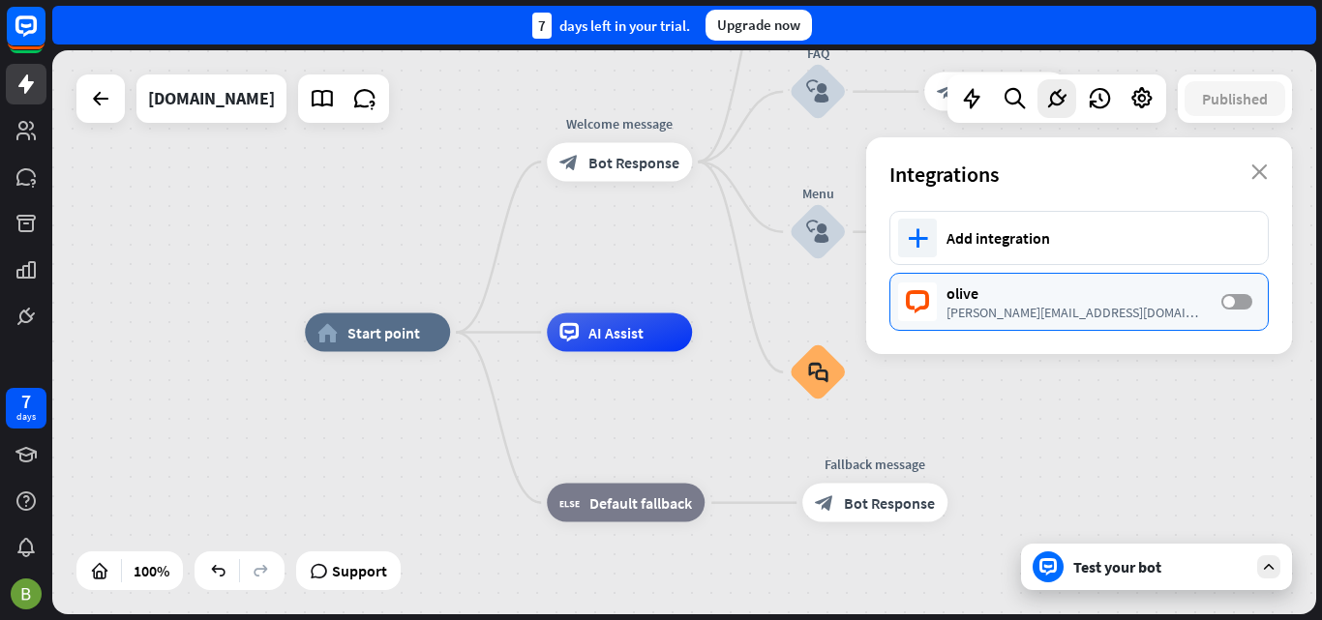
click at [1239, 303] on label "OFF" at bounding box center [1236, 301] width 31 height 15
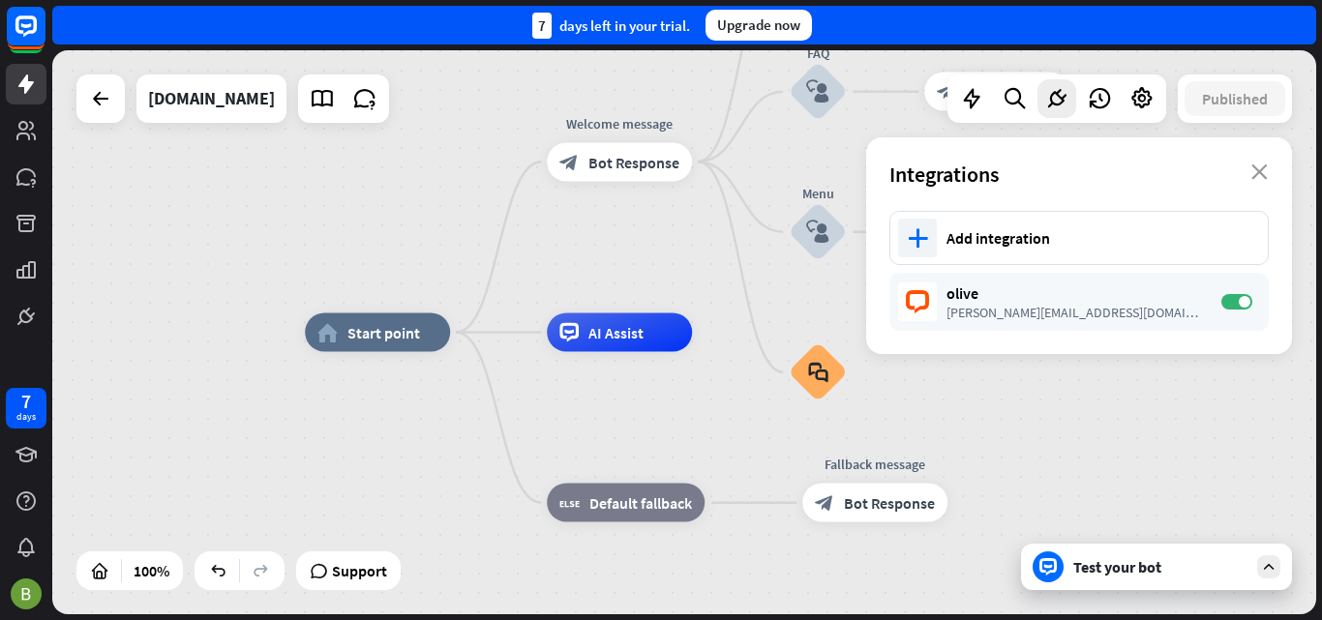
click at [1152, 572] on div "Test your bot" at bounding box center [1160, 566] width 174 height 19
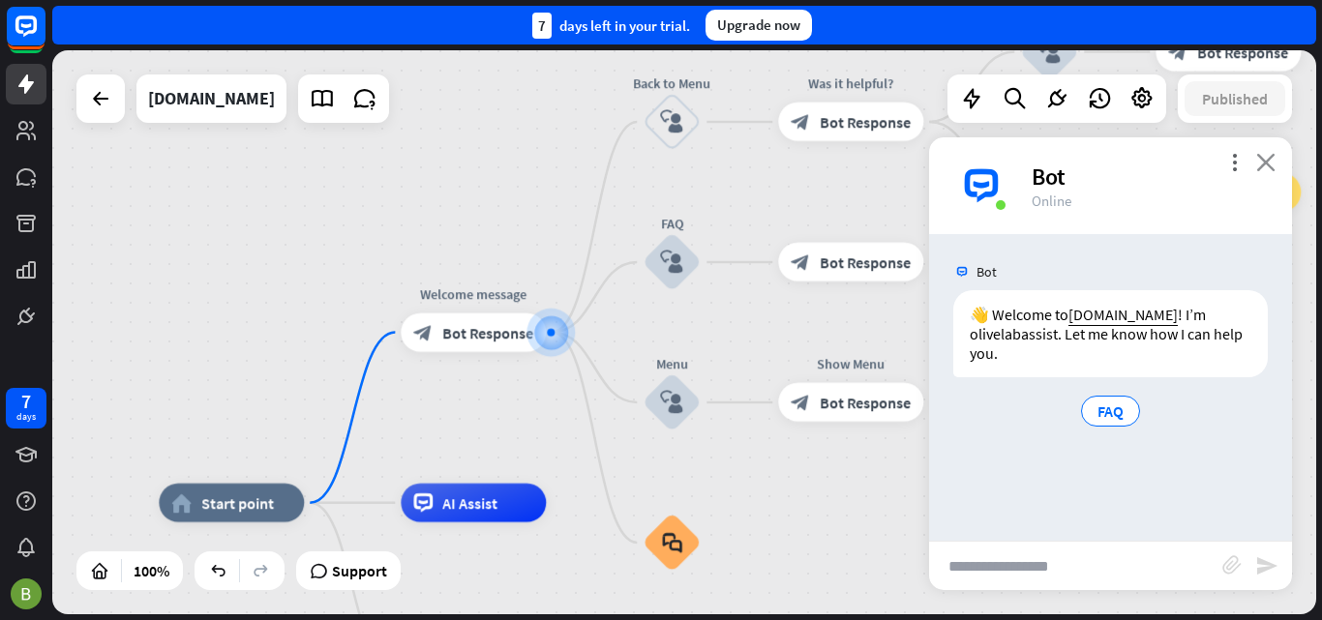
click at [1267, 167] on icon "close" at bounding box center [1265, 162] width 19 height 18
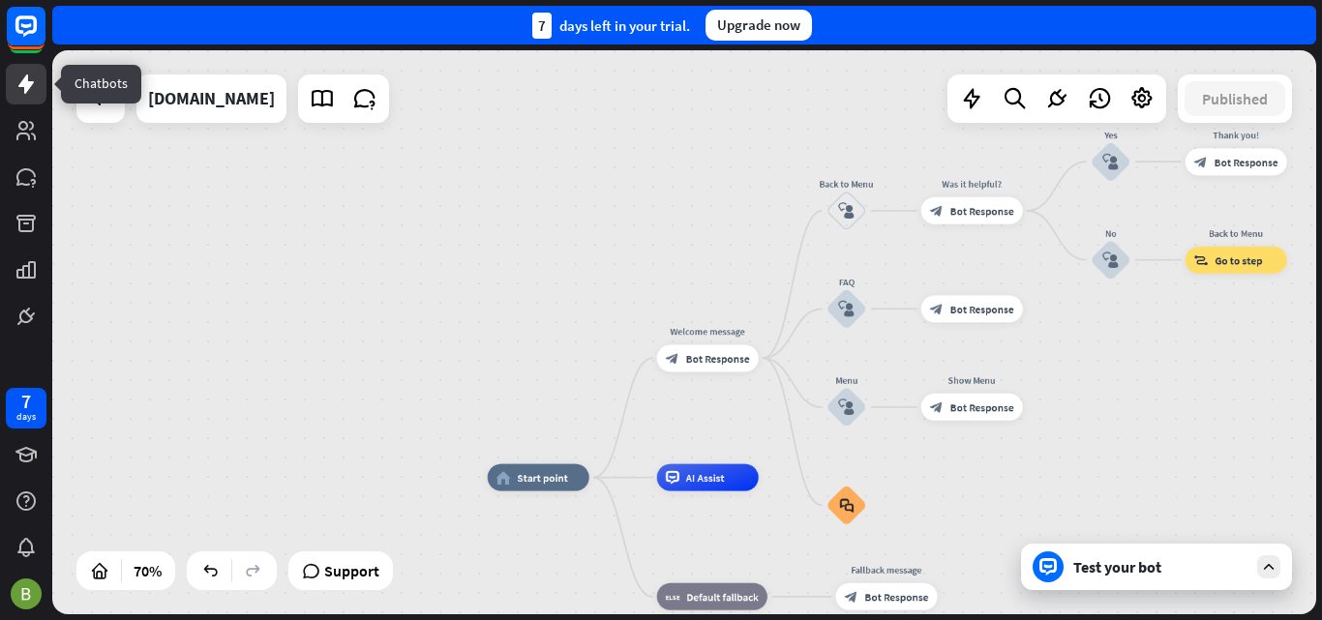
click at [26, 86] on icon at bounding box center [25, 83] width 15 height 19
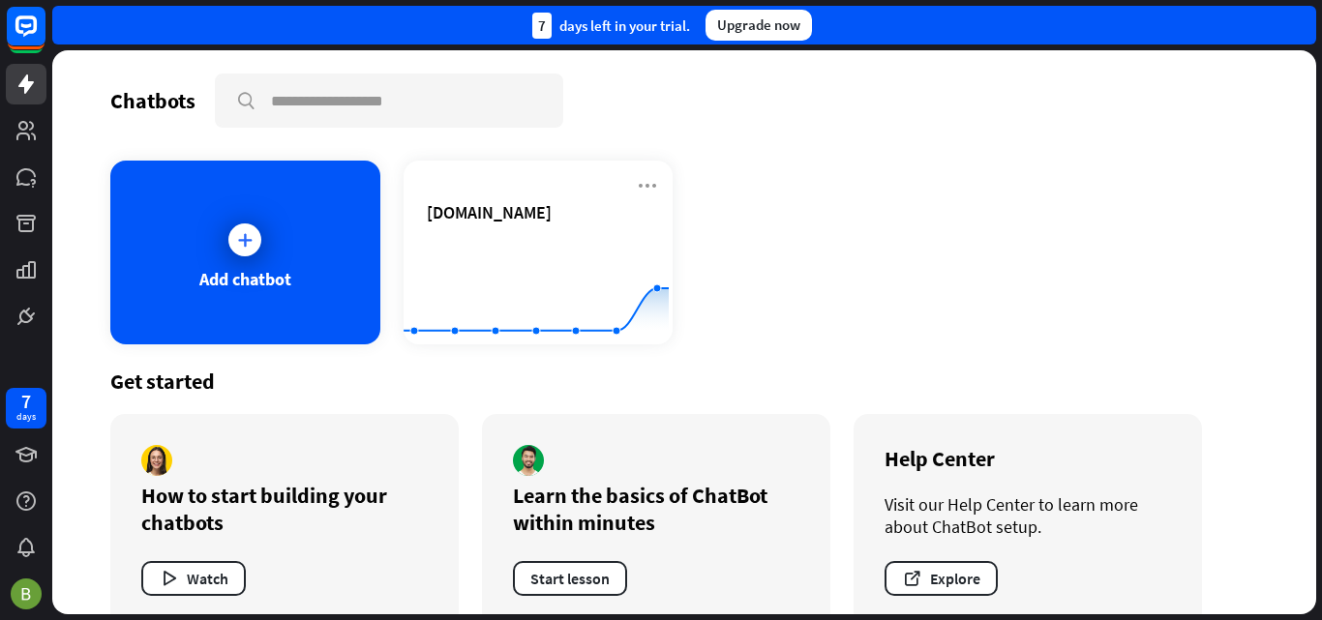
drag, startPoint x: 1321, startPoint y: 285, endPoint x: 1321, endPoint y: 163, distance: 122.9
click at [1321, 163] on div "Chatbots search Add chatbot [DOMAIN_NAME] Created with Highcharts 10.1.0 0 2 4 …" at bounding box center [686, 335] width 1269 height 570
click at [24, 30] on rect at bounding box center [26, 26] width 43 height 43
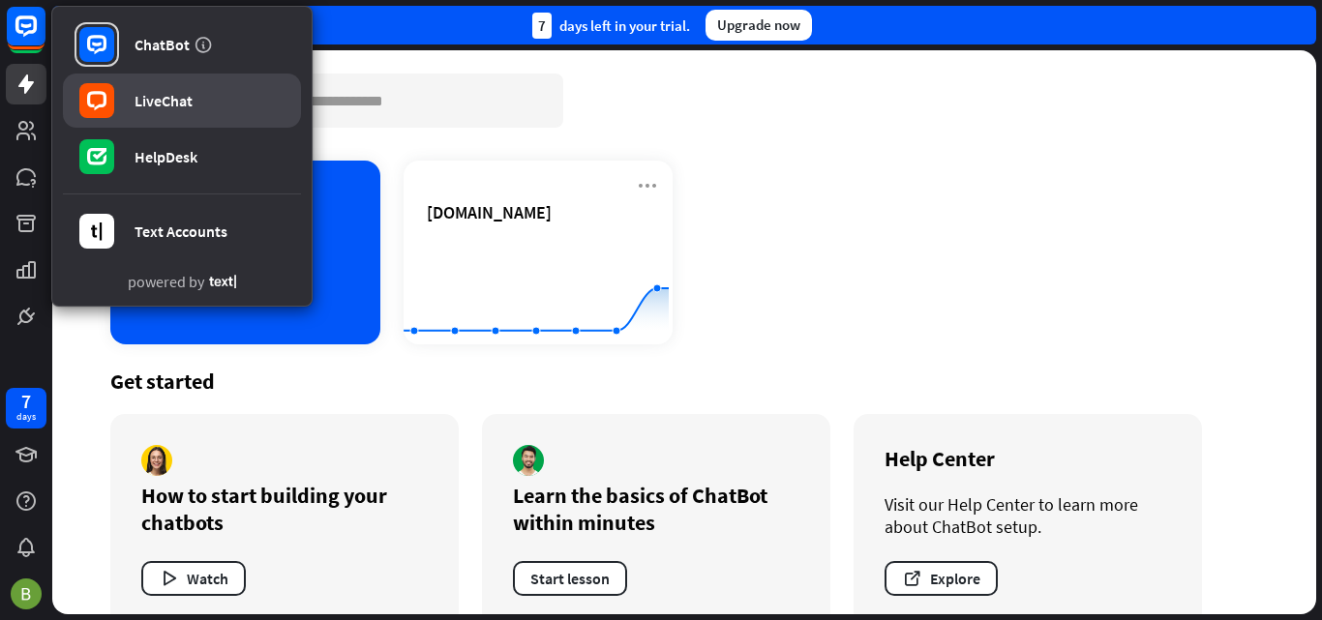
click at [167, 92] on div "LiveChat" at bounding box center [163, 100] width 58 height 19
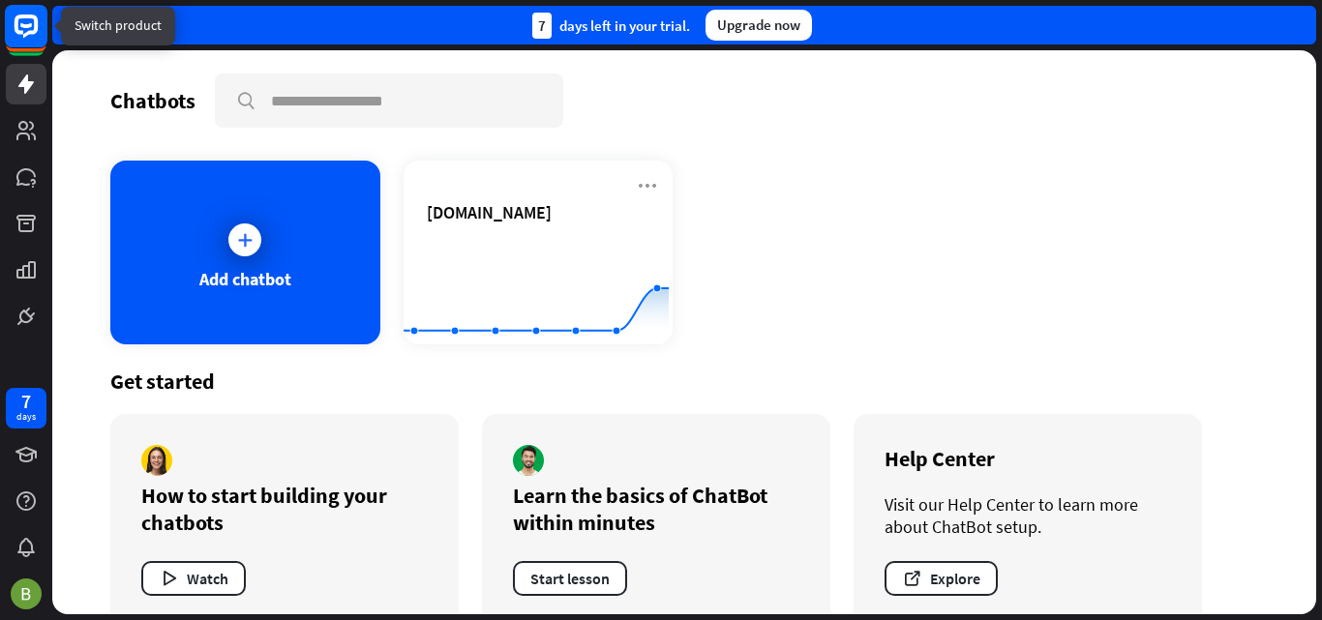
click at [24, 25] on icon at bounding box center [26, 25] width 12 height 5
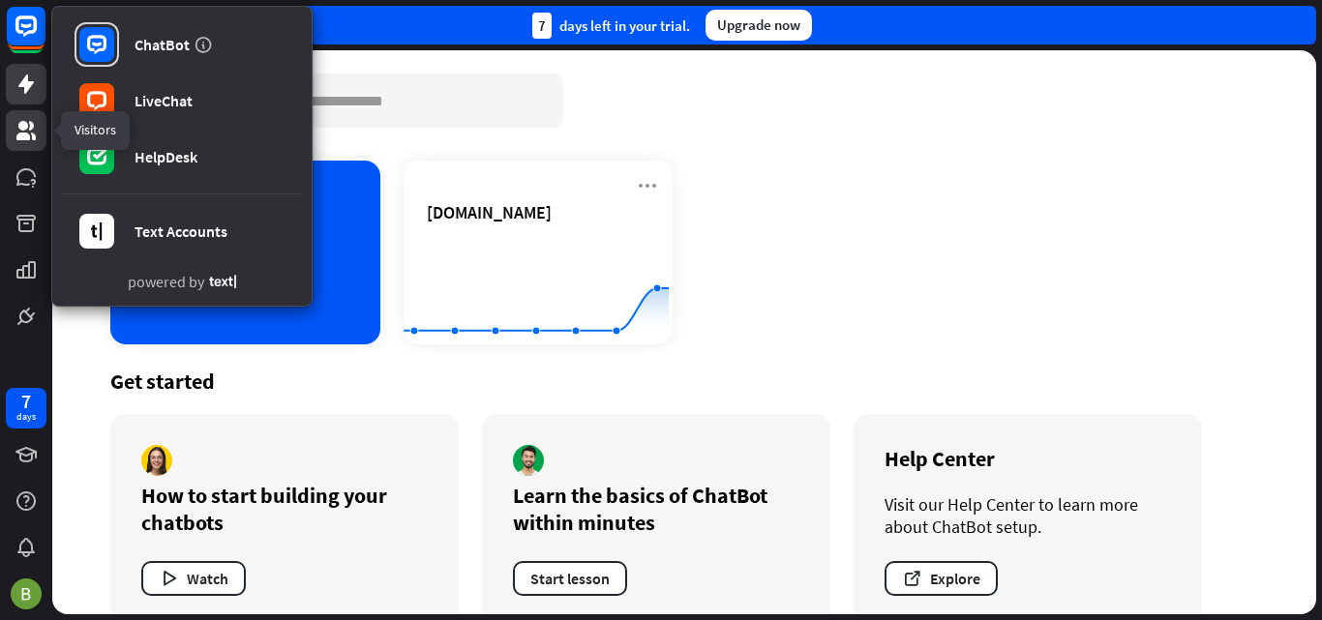
click at [21, 129] on icon at bounding box center [25, 130] width 19 height 19
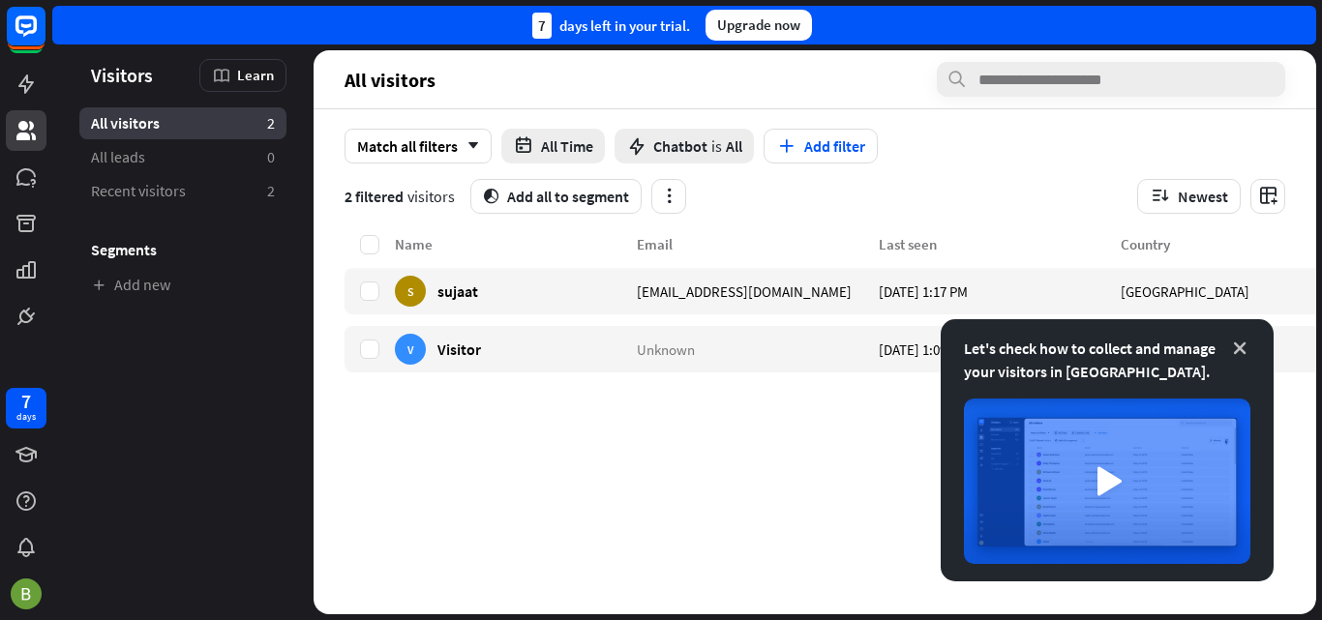
click at [1244, 347] on icon at bounding box center [1239, 348] width 19 height 19
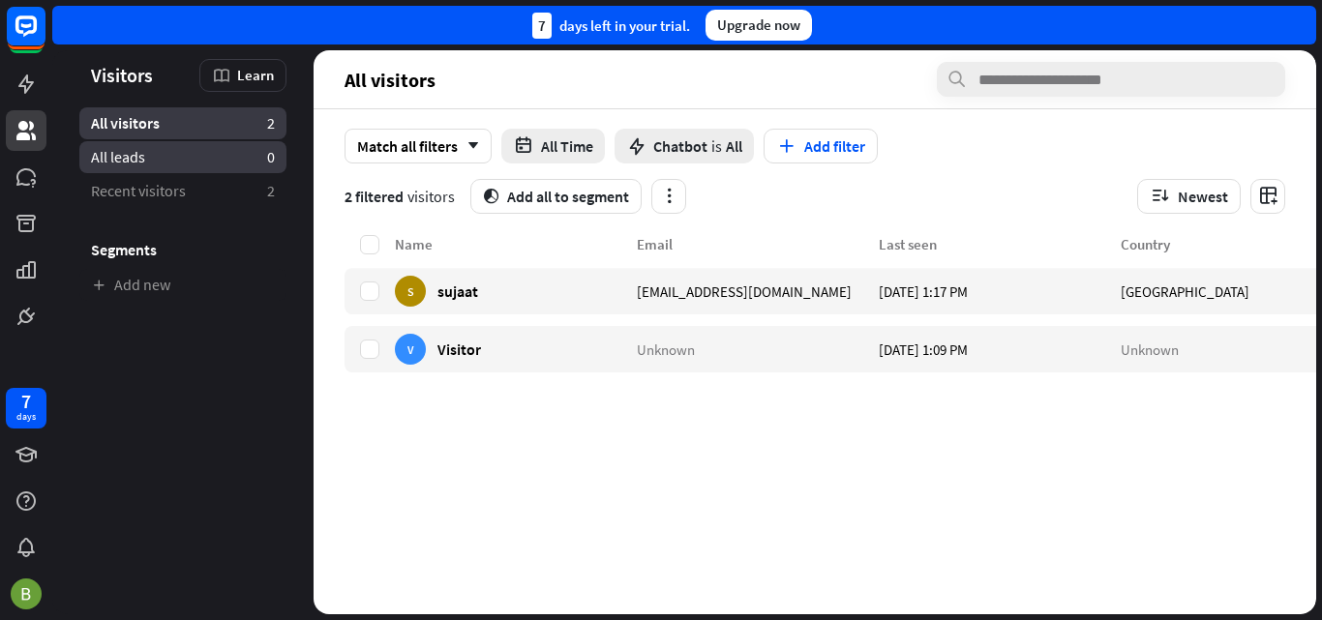
click at [184, 161] on link "All leads 0" at bounding box center [182, 157] width 207 height 32
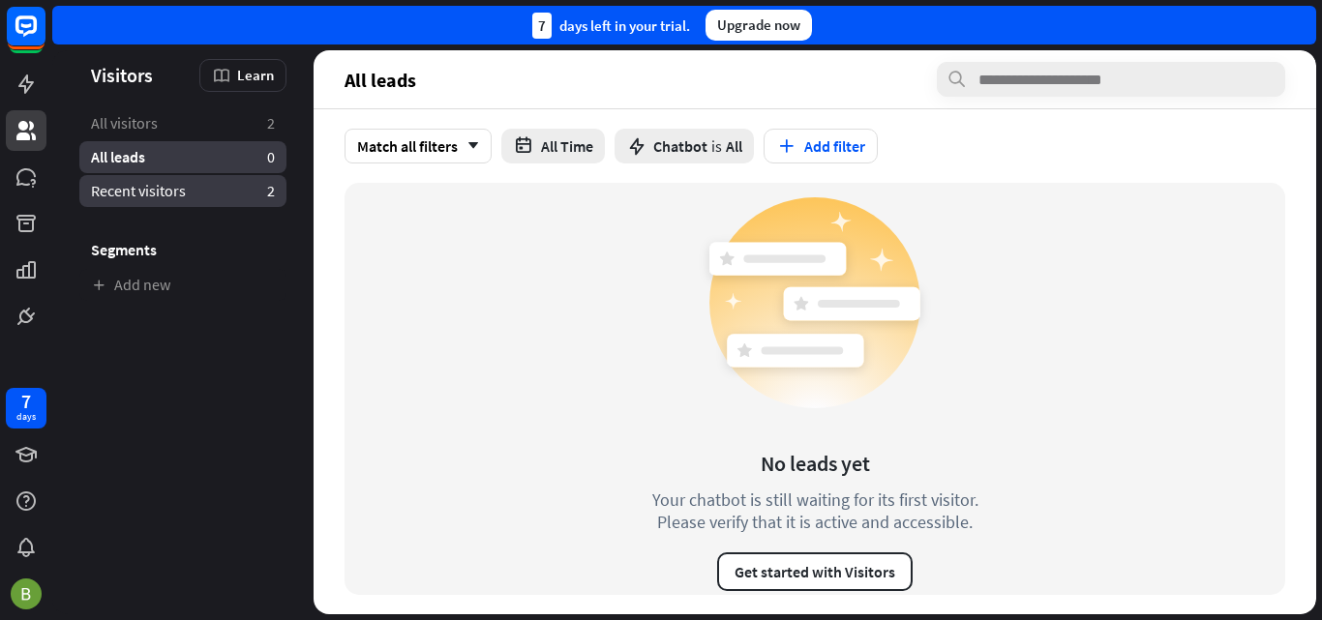
click at [209, 190] on link "Recent visitors 2" at bounding box center [182, 191] width 207 height 32
